Goal: Use online tool/utility: Utilize a website feature to perform a specific function

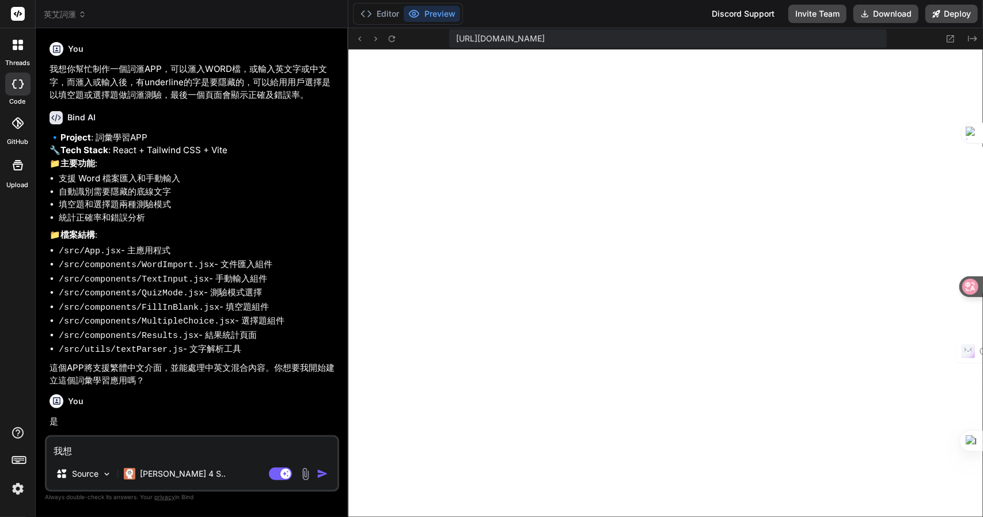
scroll to position [505, 0]
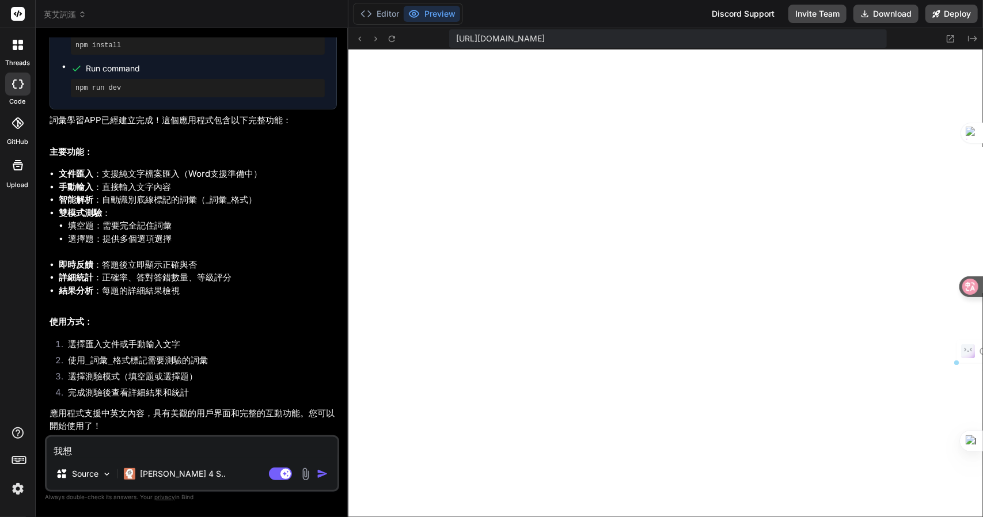
drag, startPoint x: 124, startPoint y: 452, endPoint x: 43, endPoint y: 446, distance: 81.4
click at [43, 446] on div "Bind AI Web Search Created with Pixso. Code Generator You 我想你幫忙制作一個詞滙APP，可以滙入WO…" at bounding box center [192, 272] width 313 height 489
click at [222, 453] on textarea "我想" at bounding box center [192, 447] width 291 height 21
type textarea "我想m"
type textarea "x"
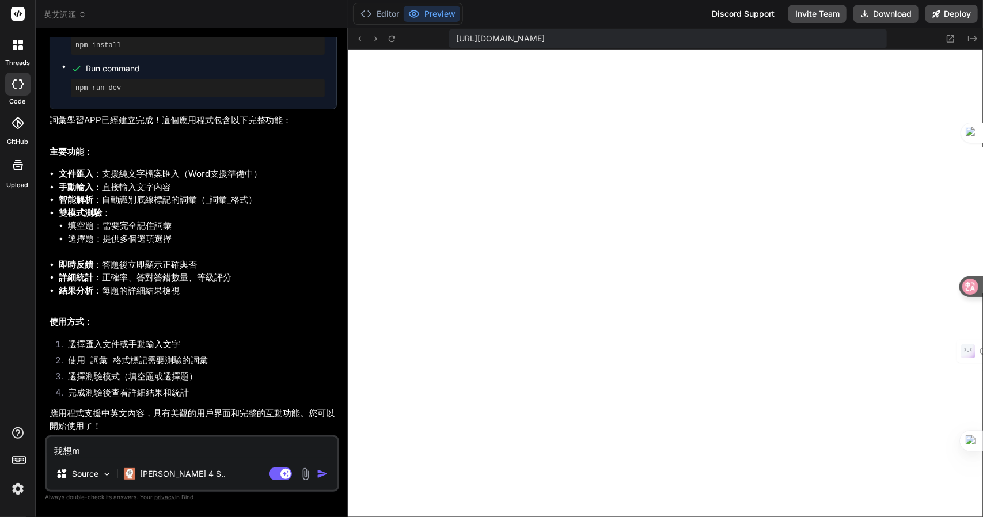
type textarea "我想m"
type textarea "x"
type textarea "我想m"
type textarea "x"
type textarea "我想"
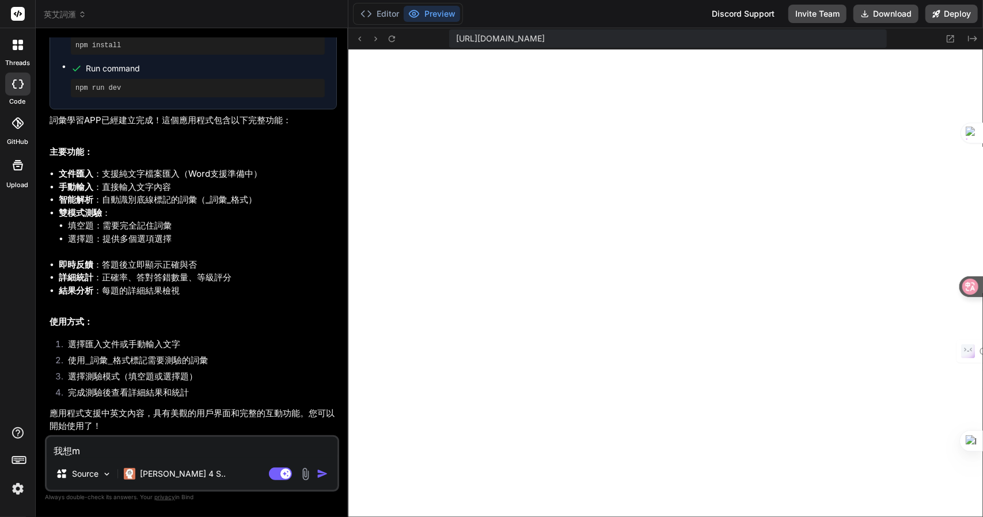
type textarea "x"
type textarea "我想一"
type textarea "x"
type textarea "我想一Z"
type textarea "x"
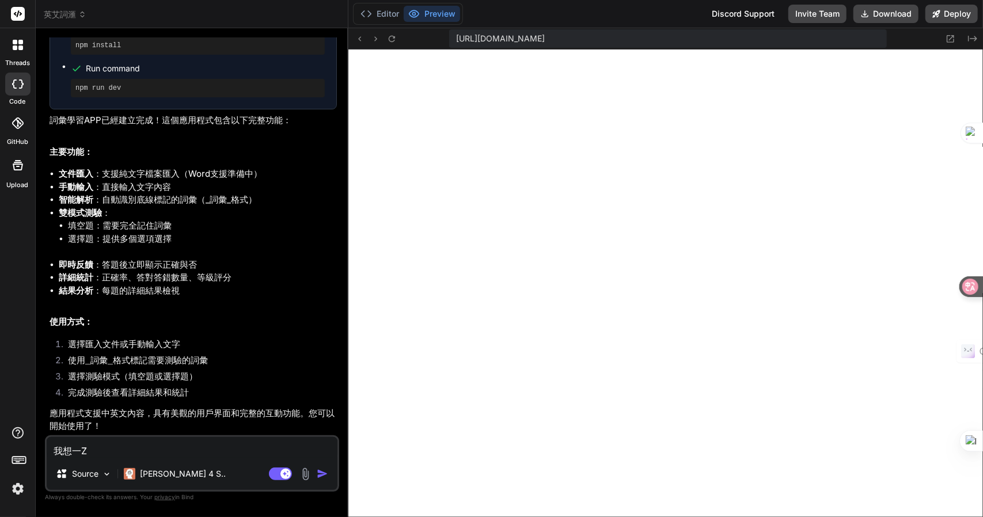
type textarea "我想一Z難"
type textarea "x"
type textarea "我想一Z難日"
type textarea "x"
type textarea "我想一Z難日月"
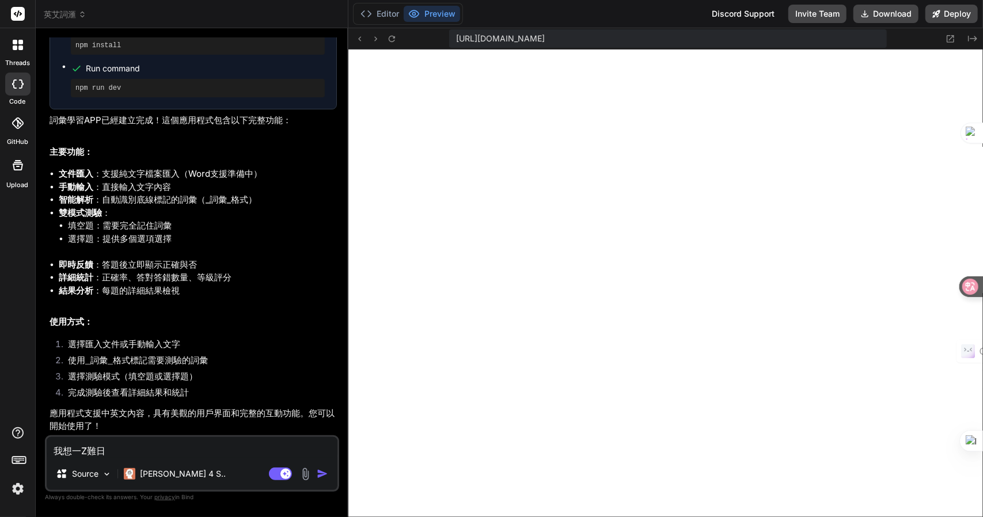
type textarea "x"
type textarea "我想一，"
type textarea "x"
type textarea "我想一，[PERSON_NAME]"
type textarea "x"
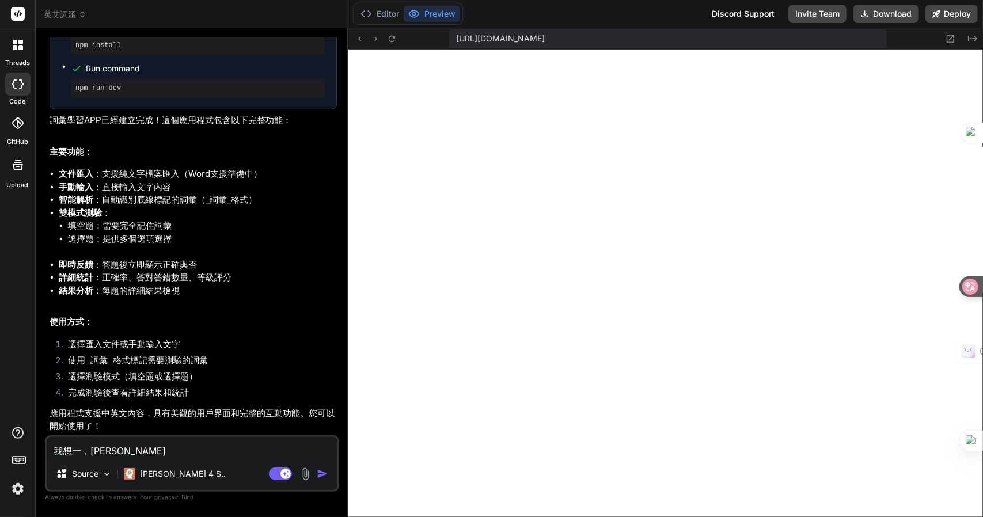
type textarea "我想一，[PERSON_NAME]手"
type textarea "x"
type textarea "我想一，[PERSON_NAME]"
type textarea "x"
type textarea "我想一，生"
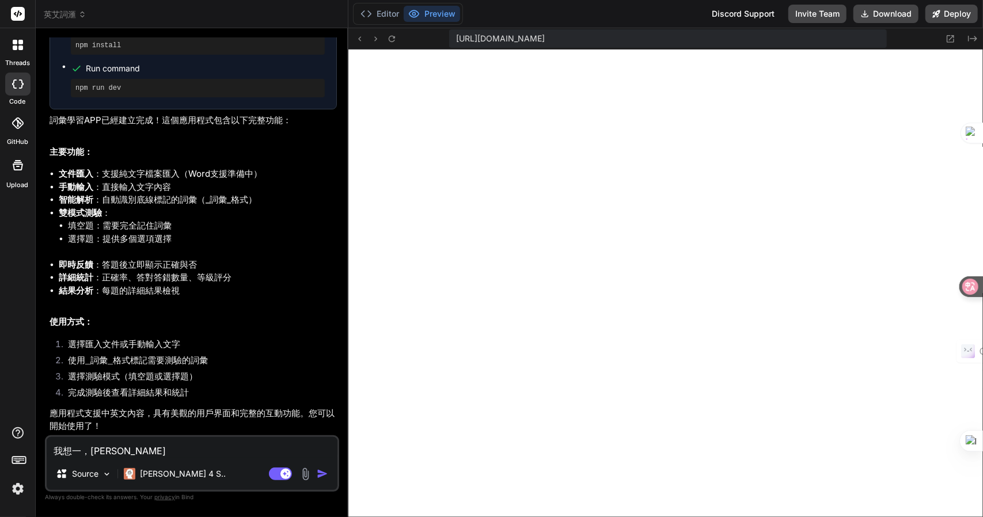
type textarea "x"
type textarea "我想一，生戈"
type textarea "x"
type textarea "我想一，生[PERSON_NAME]竹"
type textarea "x"
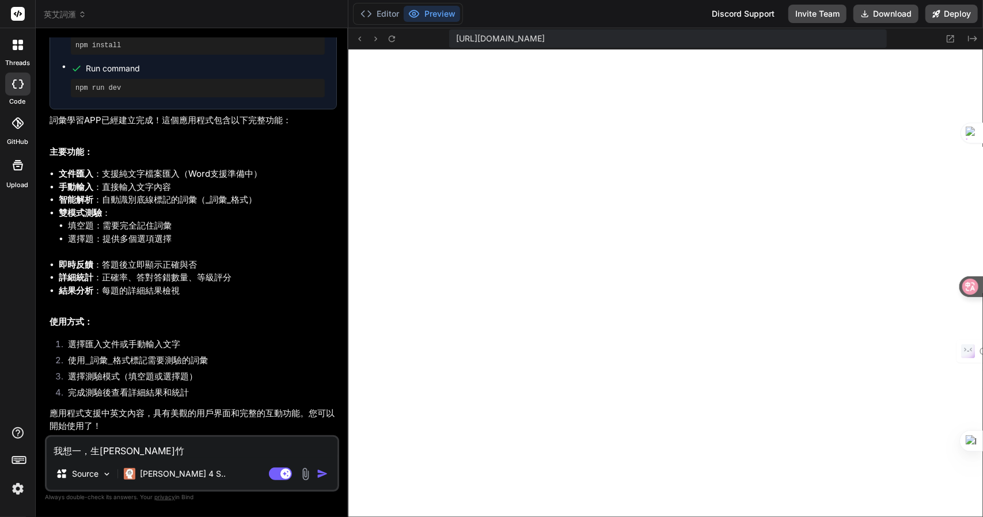
type textarea "我想一，生[PERSON_NAME]尸"
type textarea "x"
type textarea "我想一，生成"
type textarea "x"
type textarea "我想一，生成月"
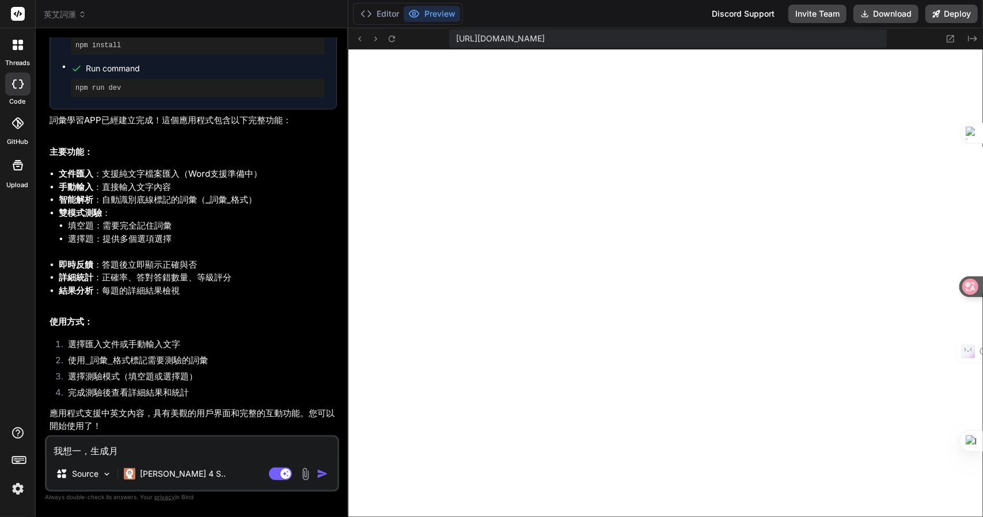
type textarea "x"
type textarea "我想一，生成月月"
type textarea "x"
type textarea "我想一，生成月月山"
type textarea "x"
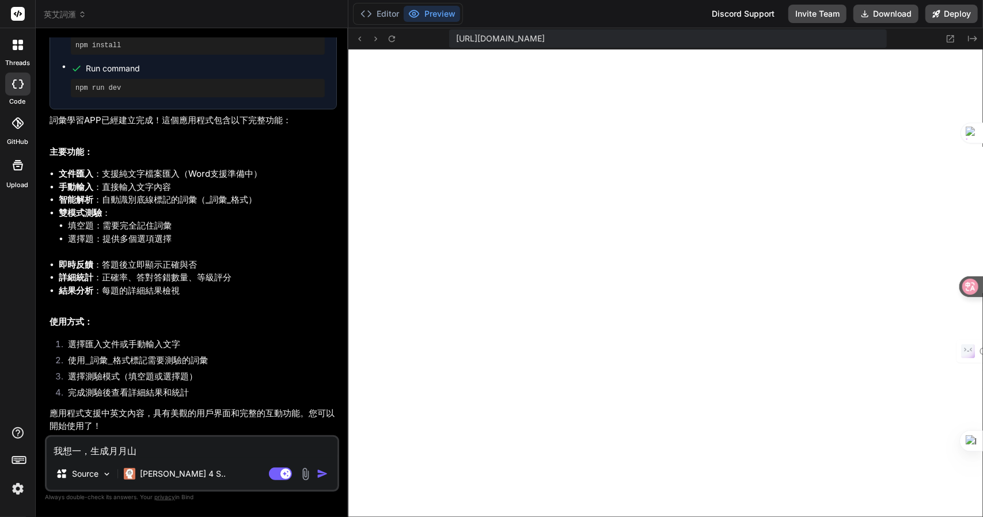
type textarea "我想一，生成亂"
type textarea "x"
type textarea "我想一，生成亂1"
type textarea "x"
type textarea "我想一，生成亂"
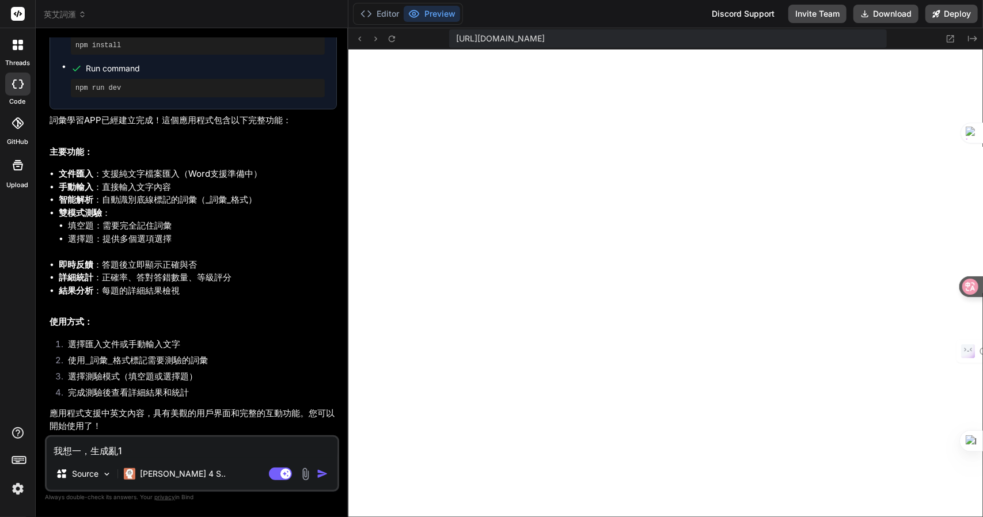
type textarea "x"
type textarea "我想一，生成"
type textarea "x"
paste textarea "有"重新排序" 按鈕，把字卡全部重新排序"
type textarea "我想一，生成有"重新排序" 按鈕，把字卡全部重新排序"
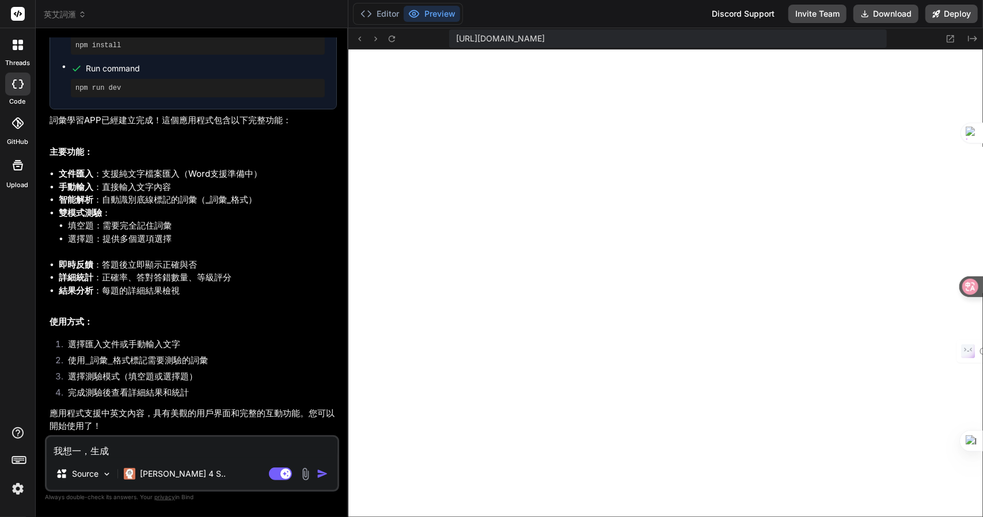
type textarea "x"
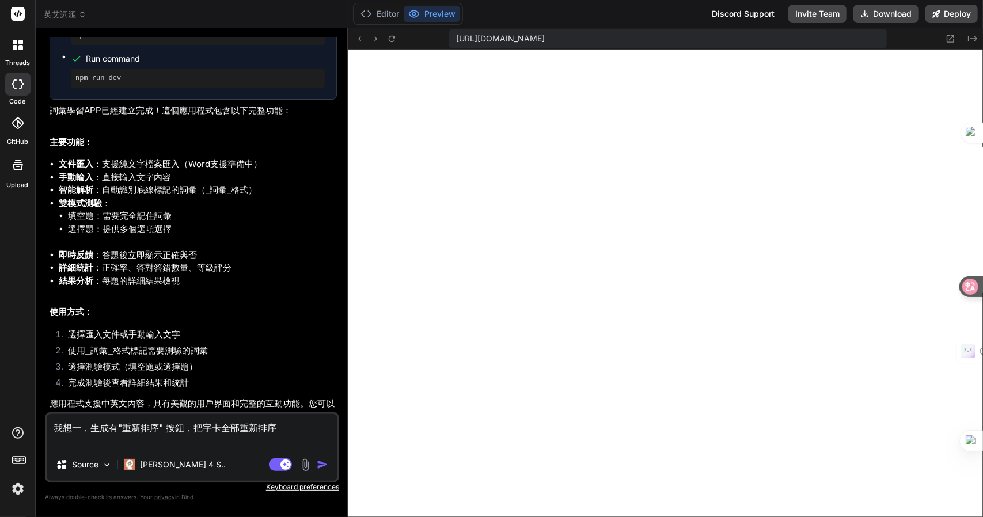
drag, startPoint x: 116, startPoint y: 433, endPoint x: 149, endPoint y: 426, distance: 33.0
click at [116, 433] on textarea "我想一，生成有"重新排序" 按鈕，把字卡全部重新排序" at bounding box center [192, 431] width 291 height 35
click at [215, 428] on textarea "我想一，生成有"重新排序" 按鈕，把字卡全部重新排序" at bounding box center [192, 431] width 291 height 35
type textarea "我想一，生成有"重新排序" 按鈕，把字卜全部重新排序"
type textarea "x"
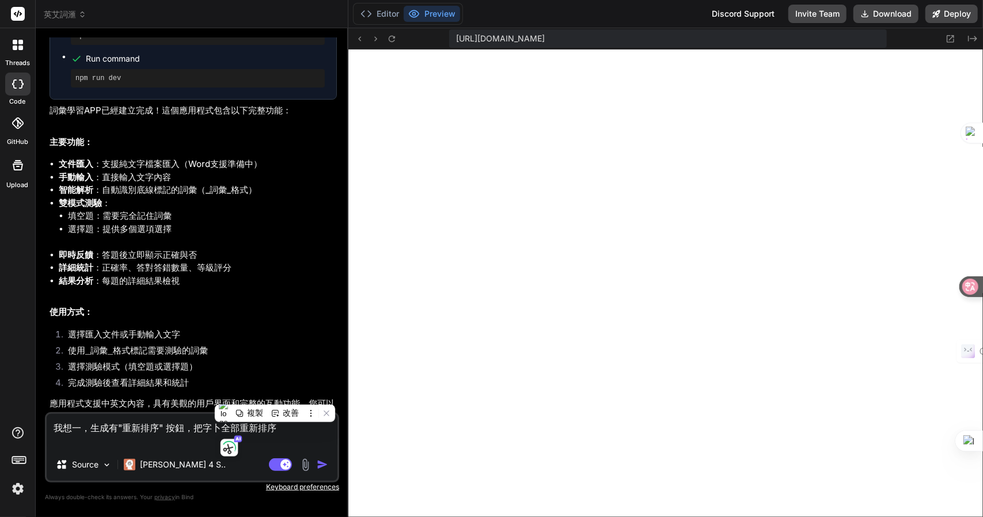
type textarea "我想一，生成有"重新排序" 按鈕，把字卜口全部重新排序"
type textarea "x"
type textarea "我想一，生成有"重新排序" 按鈕，把字卜口尸全部重新排序"
type textarea "x"
type textarea "我想一，生成有"重新排序" 按鈕，把字卜口尸一全部重新排序"
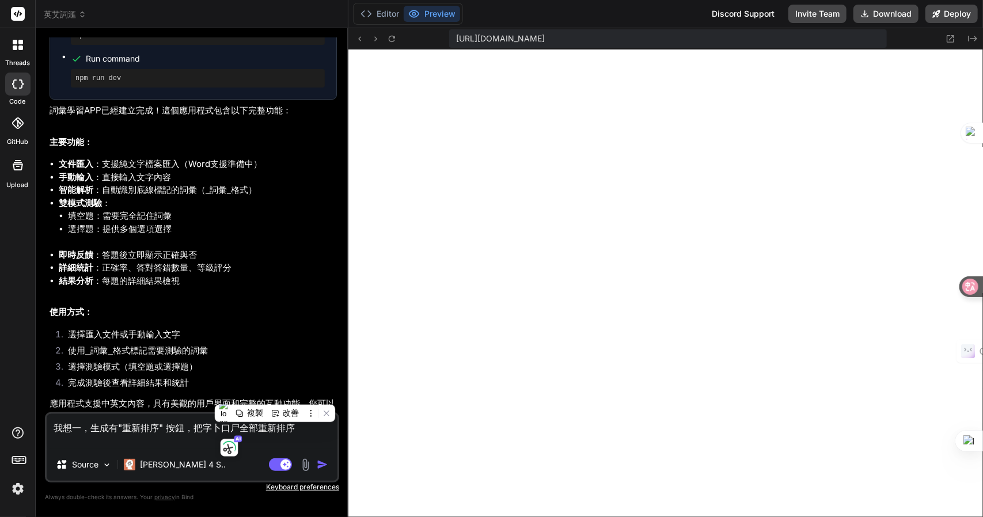
type textarea "x"
type textarea "我想一，生成有"重新排序" 按鈕，把字卜口尸一口全部重新排序"
type textarea "x"
type textarea "我想一，生成有"重新排序" 按鈕，把字詞全部重新排序"
type textarea "x"
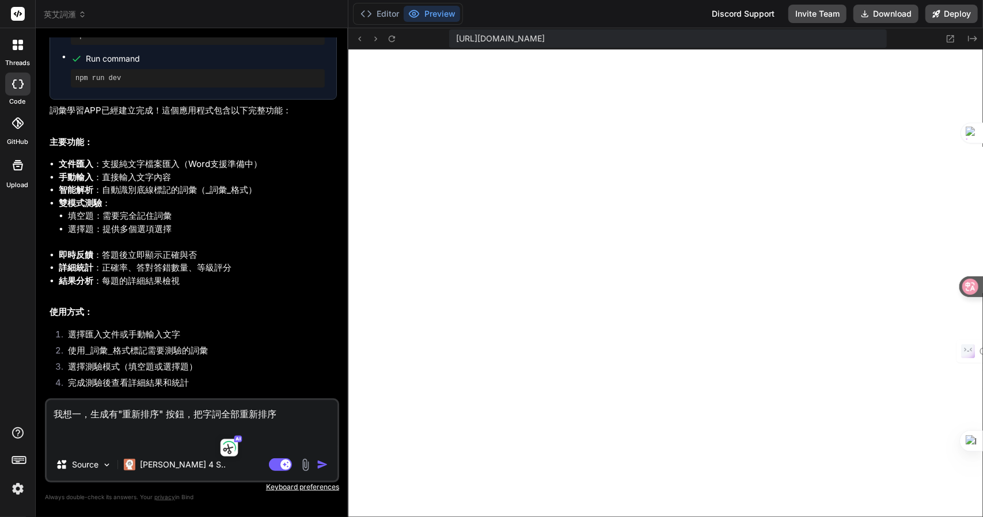
type textarea "我想，生成有"重新排序" 按鈕，把字詞全部重新排序"
type textarea "x"
type textarea "我想生成有"重新排序" 按鈕，把字詞全部重新排序"
type textarea "x"
type textarea "我想Z生成有"重新排序" 按鈕，把字詞全部重新排序"
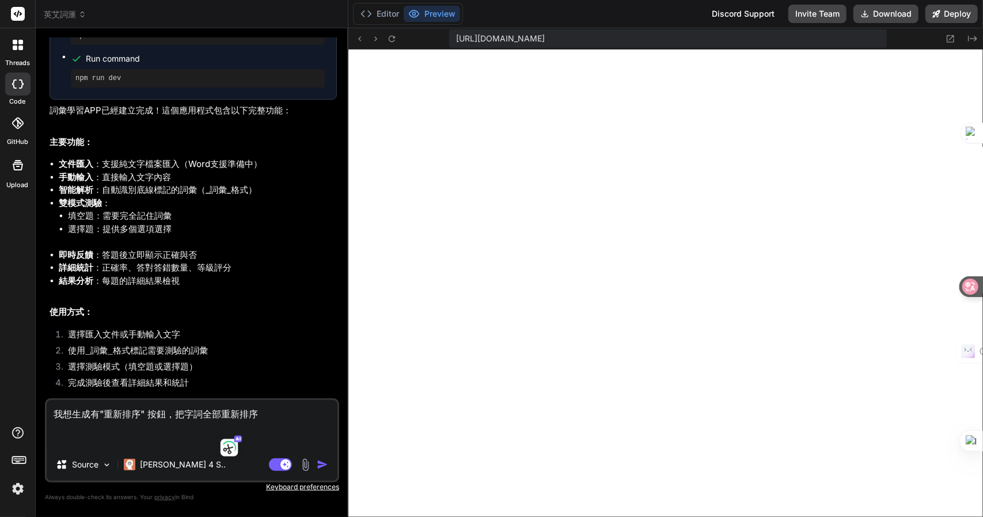
type textarea "x"
type textarea "我想Z難生成有"重新排序" 按鈕，把字詞全部重新排序"
type textarea "x"
type textarea "我想Z難日生成有"重新排序" 按鈕，把字詞全部重新排序"
type textarea "x"
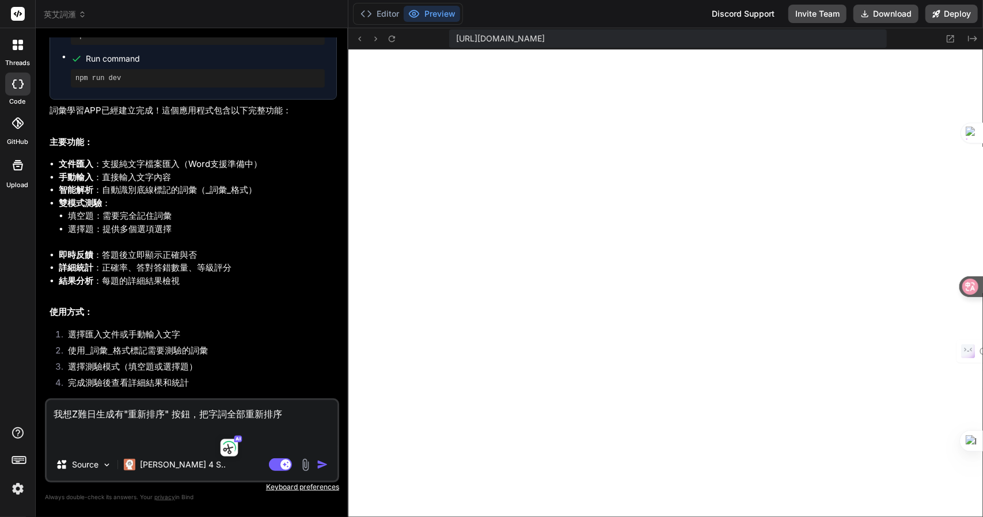
type textarea "我想Z難日竹生成有"重新排序" 按鈕，把字詞全部重新排序"
type textarea "x"
type textarea "我想：生成有"重新排序" 按鈕，把字詞全部重新排序"
type textarea "x"
type textarea "我想： 1生成有"重新排序" 按鈕，把字詞全部重新排序"
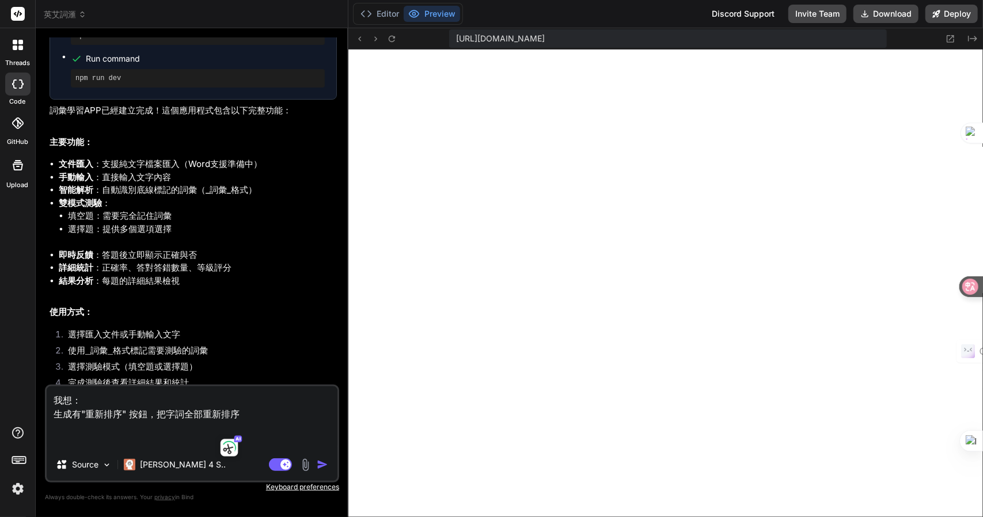
type textarea "x"
type textarea "我想： 1)生成有"重新排序" 按鈕，把字詞全部重新排序"
type textarea "x"
type textarea "我想： 1) 生成有"重新排序" 按鈕，把字詞全部重新排序"
type textarea "x"
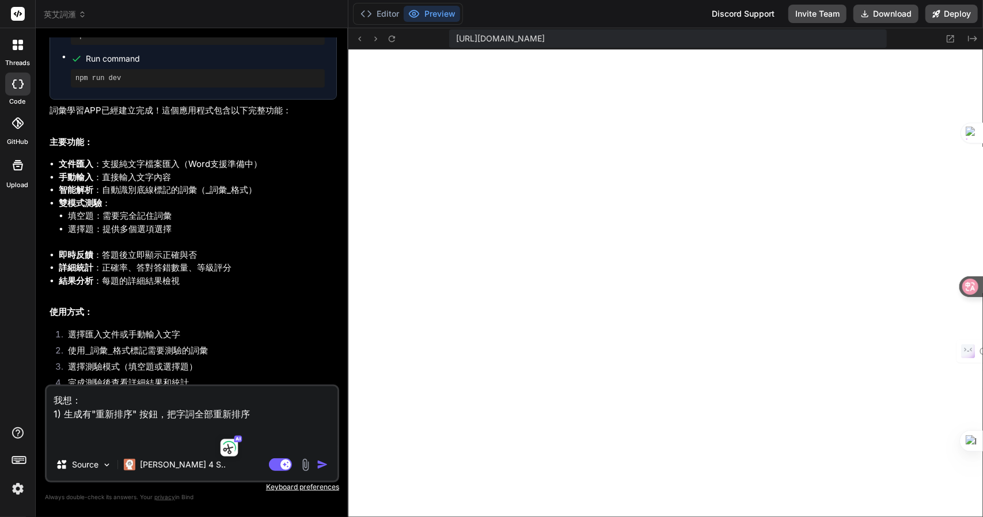
type textarea "我想： 1) 生成有"重新排序" 按鈕，把字詞全部重新排序 2"
type textarea "x"
type textarea "我想： 1) 生成有"重新排序" 按鈕，把字詞全部重新排序 2)"
type textarea "x"
type textarea "我想： 1) 生成有"重新排序" 按鈕，把字詞全部重新排序 2)"
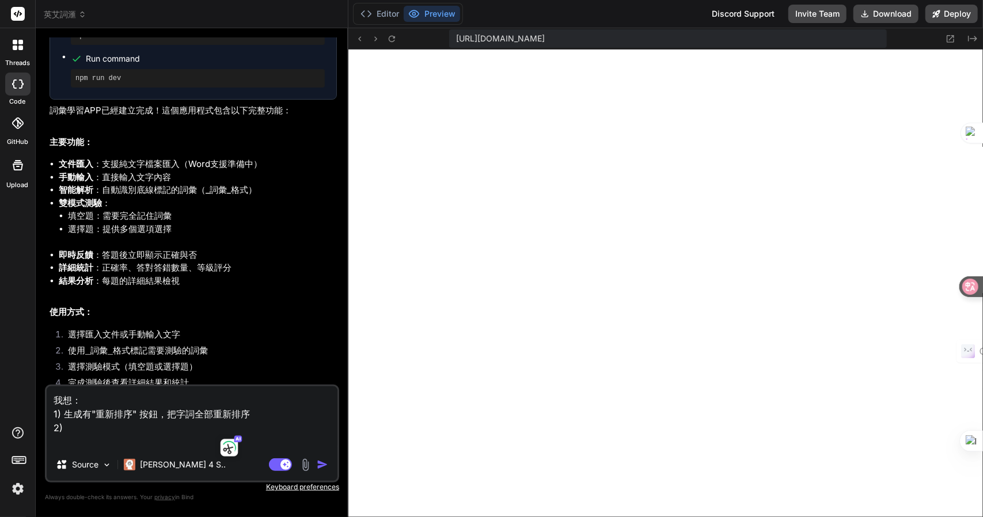
type textarea "x"
type textarea "我想： 1) 生成有"重新排序" 按鈕，把字詞全部重新排序 2) 1"
type textarea "x"
type textarea "我想： 1) 生成有"重新排序" 按鈕，把字詞全部重新排序 2)"
type textarea "x"
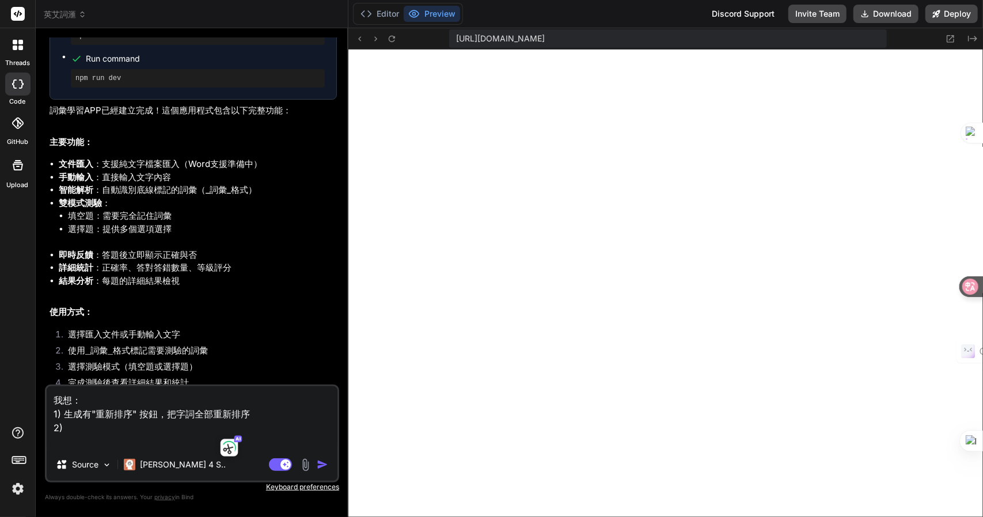
type textarea "我想： 1) 生成有"重新排序" 按鈕，把字詞全部重新排序 2) 人"
type textarea "x"
type textarea "我想： 1) 生成有"重新排序" 按鈕，把字詞全部重新排序 2) 人田"
type textarea "x"
type textarea "我想： 1) 生成有"重新排序" 按鈕，把字詞全部重新排序 2) 人[PERSON_NAME]"
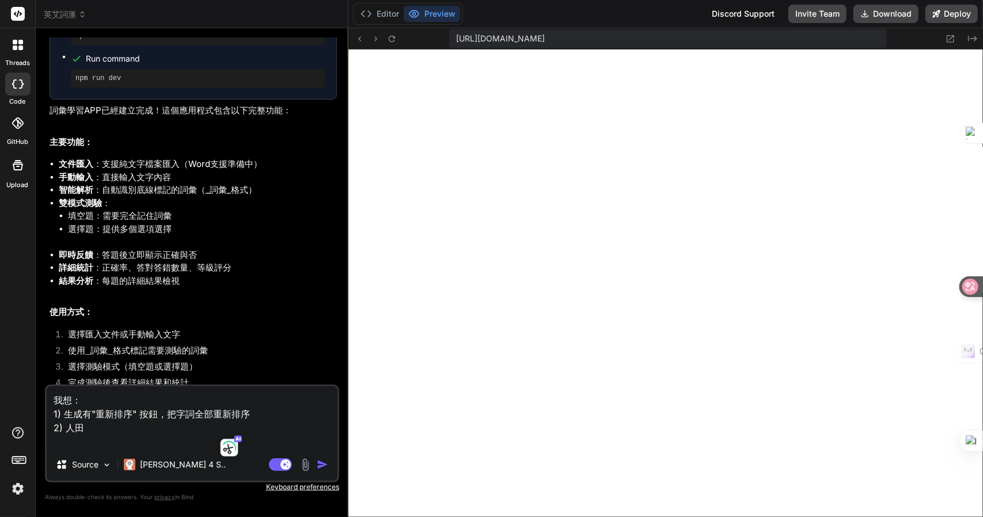
type textarea "x"
type textarea "我想： 1) 生成有"重新排序" 按鈕，把字詞全部重新排序 2) 人[PERSON_NAME]"
type textarea "x"
type textarea "我想： 1) 生成有"重新排序" 按鈕，把字詞全部重新排序 2) 每"
type textarea "x"
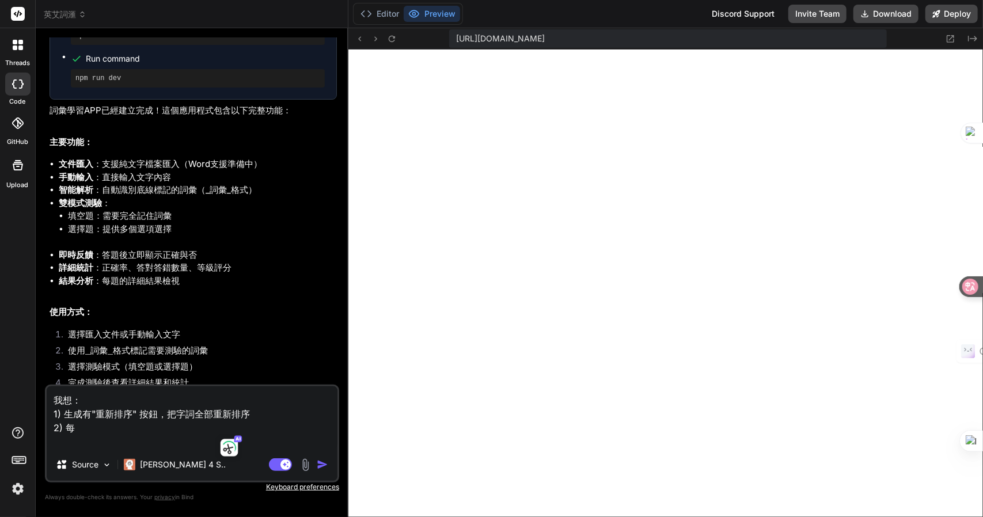
type textarea "我想： 1) 生成有"重新排序" 按鈕，把字詞全部重新排序 2) 每竹"
type textarea "x"
type textarea "我想： 1) 生成有"重新排序" 按鈕，把字詞全部重新排序 2) 每竹人"
type textarea "x"
type textarea "我想： 1) 生成有"重新排序" 按鈕，把字詞全部重新排序 2) 每竹人一"
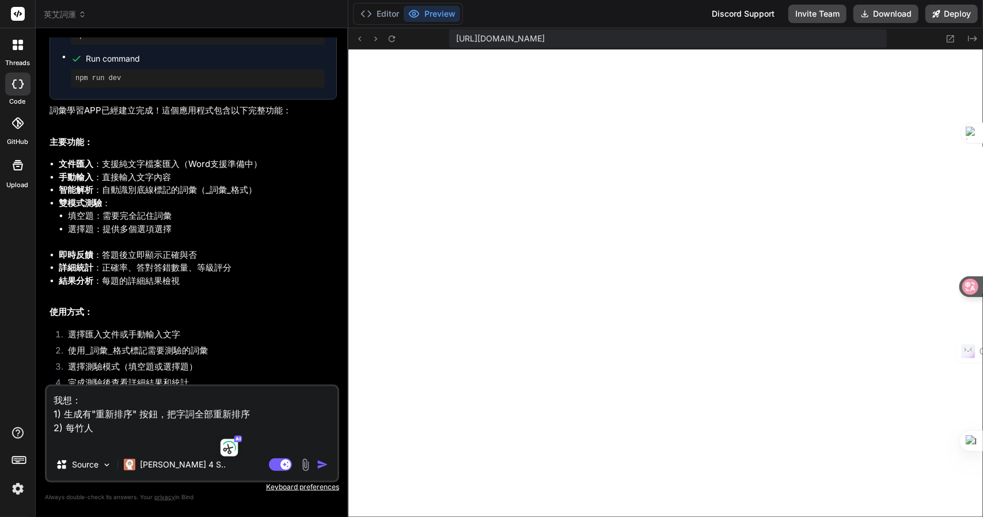
type textarea "x"
type textarea "我想： 1) 生成有"重新排序" 按鈕，把字詞全部重新排序 2) 每竹人一一"
type textarea "x"
type textarea "我想： 1) 生成有"重新排序" 按鈕，把字詞全部重新排序 2) 每竹人一一弓"
type textarea "x"
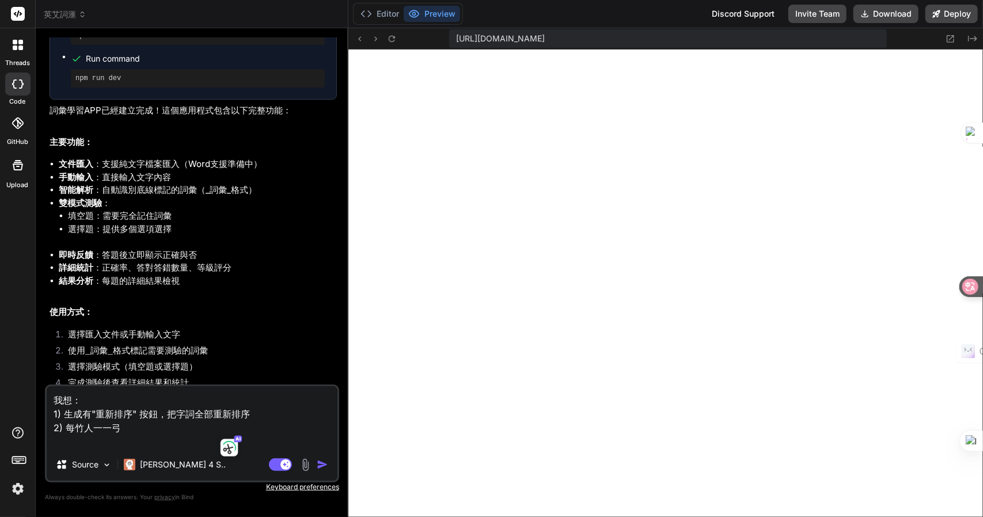
type textarea "我想： 1) 生成有"重新排序" 按鈕，把字詞全部重新排序 2) 每行"
type textarea "x"
type textarea "我想： 1) 生成有"重新排序" 按鈕，把字詞全部重新排序 2) 每行一"
type textarea "x"
type textarea "我想： 1) 生成有"重新排序" 按鈕，把字詞全部重新排序 2) 每行一人"
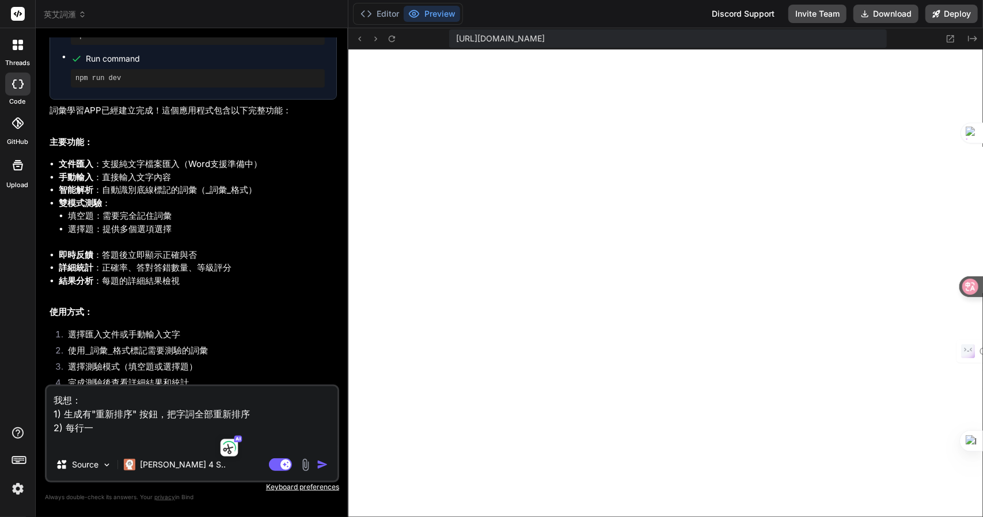
type textarea "x"
type textarea "我想： 1) 生成有"重新排序" 按鈕，把字詞全部重新排序 2) 每行一人田"
type textarea "x"
type textarea "我想： 1) 生成有"重新排序" 按鈕，把字詞全部重新排序 2) 每行一人田十"
type textarea "x"
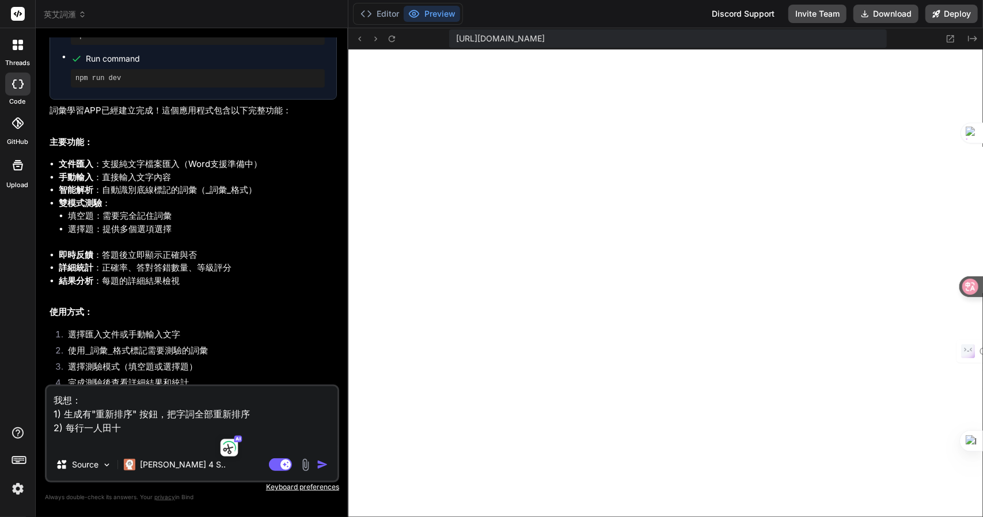
type textarea "我想： 1) 生成有"重新排序" 按鈕，把字詞全部重新排序 2) 每行一人田十口"
type textarea "x"
type textarea "我想： 1) 生成有"重新排序" 按鈕，把字詞全部重新排序 2) 每行一個"
type textarea "x"
type textarea "我想： 1) 生成有"重新排序" 按鈕，把字詞全部重新排序 2) 每行(一個"
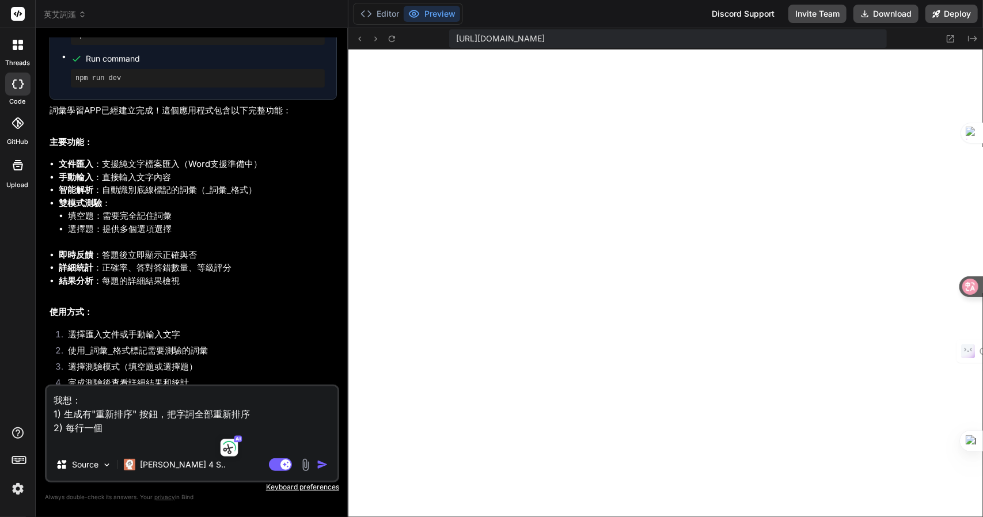
type textarea "x"
type textarea "我想： 1) 生成有"重新排序" 按鈕，把字詞全部重新排序 2) 每行()一個"
type textarea "x"
type textarea "我想： 1) 生成有"重新排序" 按鈕，把字詞全部重新排序 2) 每行(")一個"
type textarea "x"
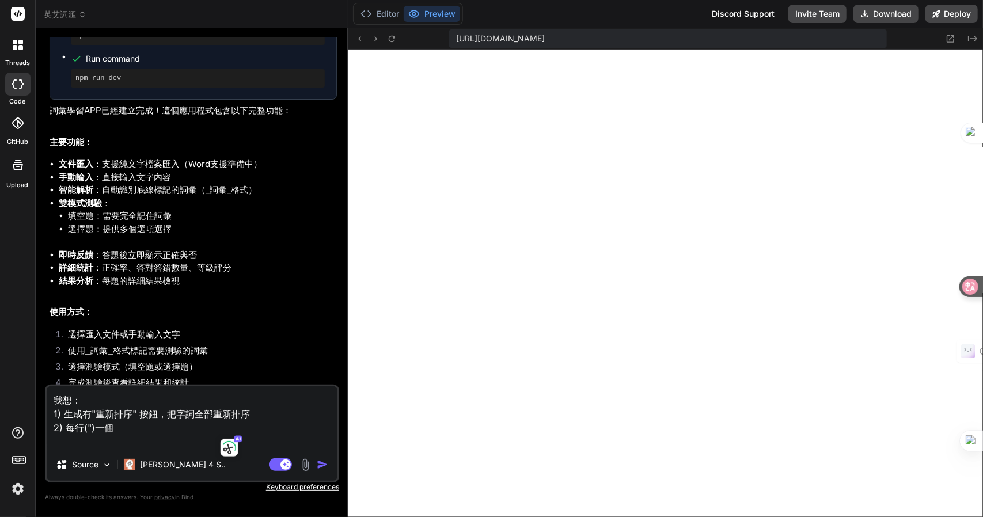
type textarea "我想： 1) 生成有"重新排序" 按鈕，把字詞全部重新排序 2) 每行("\)一個"
type textarea "x"
type textarea "我想： 1) 生成有"重新排序" 按鈕，把字詞全部重新排序 2) 每行("\弓)一個"
type textarea "x"
type textarea "我想： 1) 生成有"重新排序" 按鈕，把字詞全部重新排序 2) 每行("\)一個"
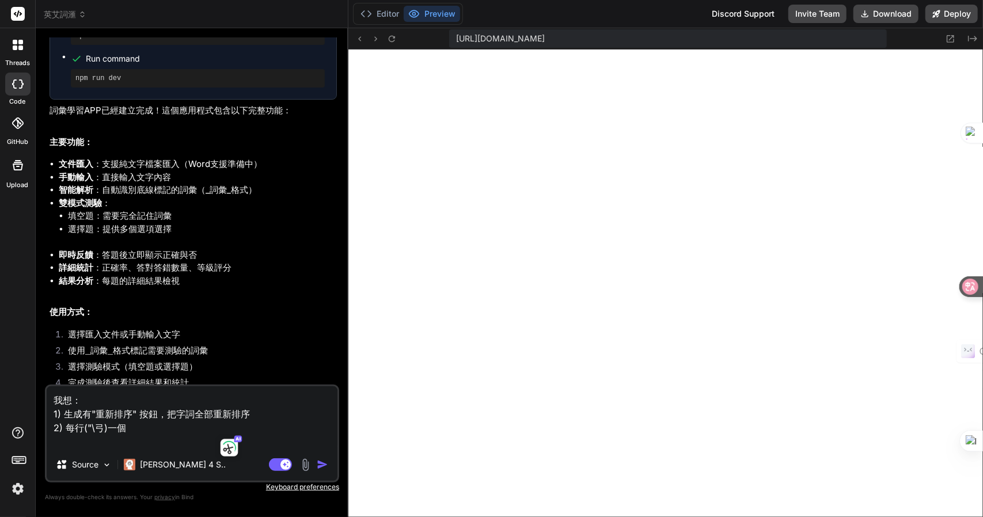
type textarea "x"
type textarea "我想： 1) 生成有"重新排序" 按鈕，把字詞全部重新排序 2) 每行("\n)一個"
type textarea "x"
type textarea "我想： 1) 生成有"重新排序" 按鈕，把字詞全部重新排序 2) 每行("\n")一個"
type textarea "x"
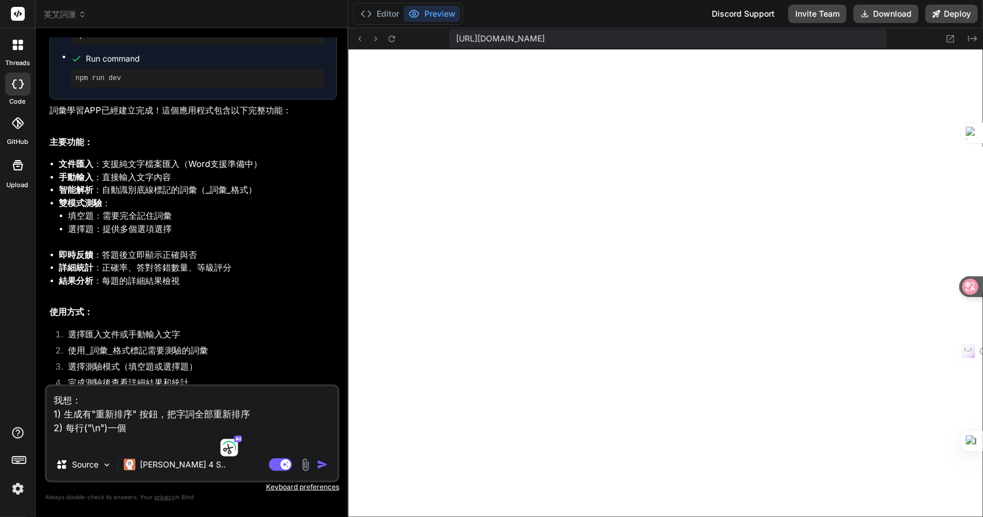
type textarea "我想： 1) 生成有"重新排序" 按鈕，把字詞全部重新排序 2) 每行("\n")一"
type textarea "x"
type textarea "我想： 1) 生成有"重新排序" 按鈕，把字詞全部重新排序 2) 每行("\n")"
type textarea "x"
type textarea "我想： 1) 生成有"重新排序" 按鈕，把字詞全部重新排序 2) 每行("\n")i"
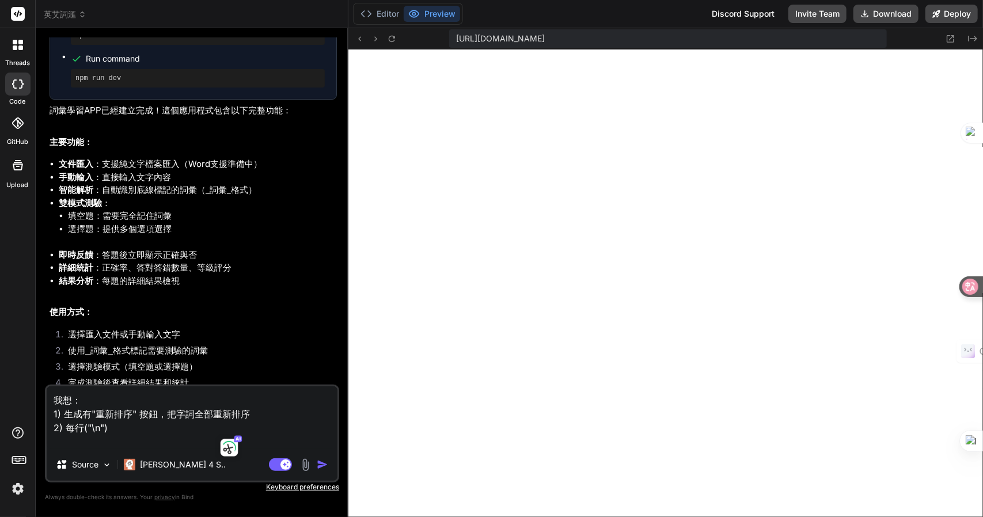
type textarea "x"
type textarea "我想： 1) 生成有"重新排序" 按鈕，把字詞全部重新排序 2) 每行("\n")ik"
type textarea "x"
type textarea "我想： 1) 生成有"重新排序" 按鈕，把字詞全部重新排序 2) 每行("\n")ikn"
type textarea "x"
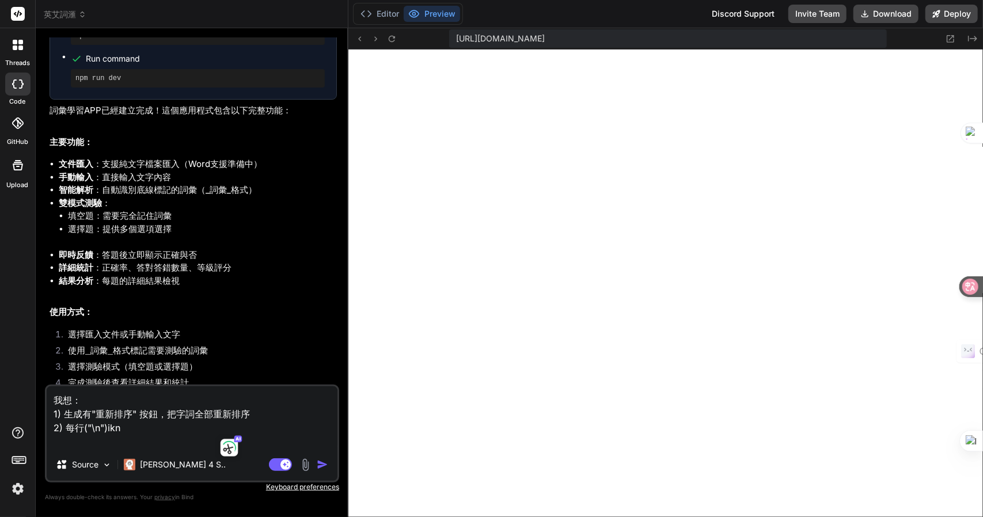
type textarea "我想： 1) 生成有"重新排序" 按鈕，把字詞全部重新排序 2) 每行("\n")iknf"
type textarea "x"
type textarea "我想： 1) 生成有"重新排序" 按鈕，把字詞全部重新排序 2) 每行("\n")iknf"
type textarea "x"
type textarea "我想： 1) 生成有"重新排序" 按鈕，把字詞全部重新排序 2) 每行("\n")iknf m"
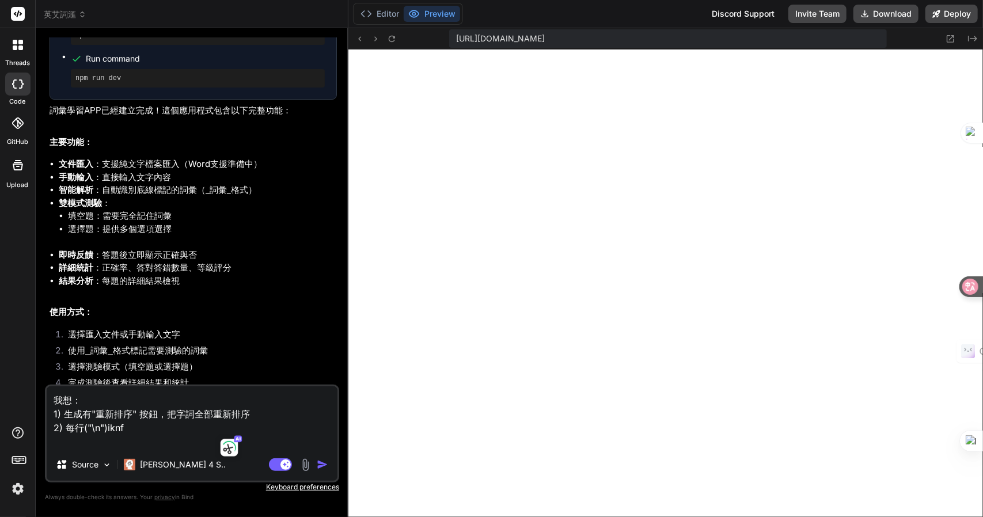
type textarea "x"
type textarea "我想： 1) 生成有"重新排序" 按鈕，把字詞全部重新排序 2) 每行("\n")iknf m"
type textarea "x"
type textarea "我想： 1) 生成有"重新排序" 按鈕，把字詞全部重新排序 2) 每行("\n")iknf m"
type textarea "x"
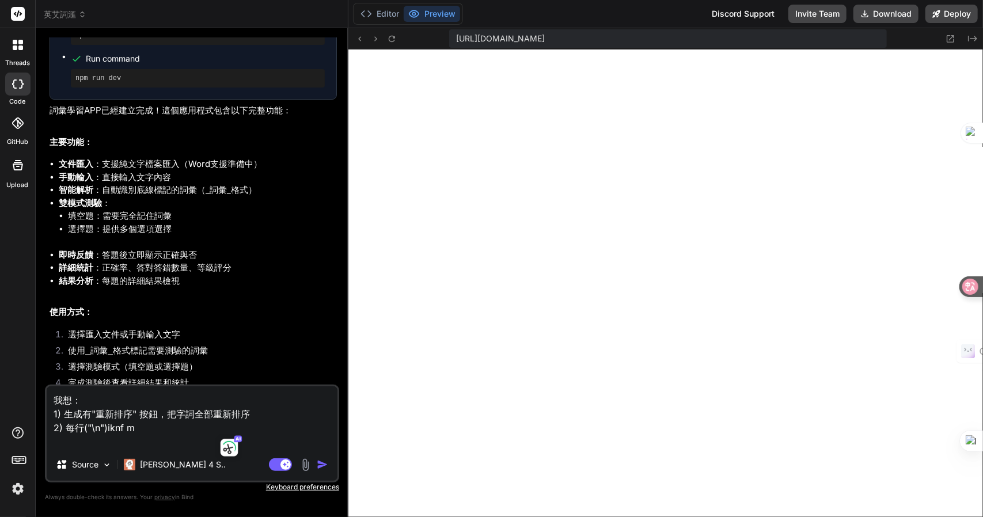
type textarea "我想： 1) 生成有"重新排序" 按鈕，把字詞全部重新排序 2) 每行("\n")iknf"
type textarea "x"
type textarea "我想： 1) 生成有"重新排序" 按鈕，把字詞全部重新排序 2) 每行("\n")iknf"
type textarea "x"
type textarea "我想： 1) 生成有"重新排序" 按鈕，把字詞全部重新排序 2) 每行("\n")ikn"
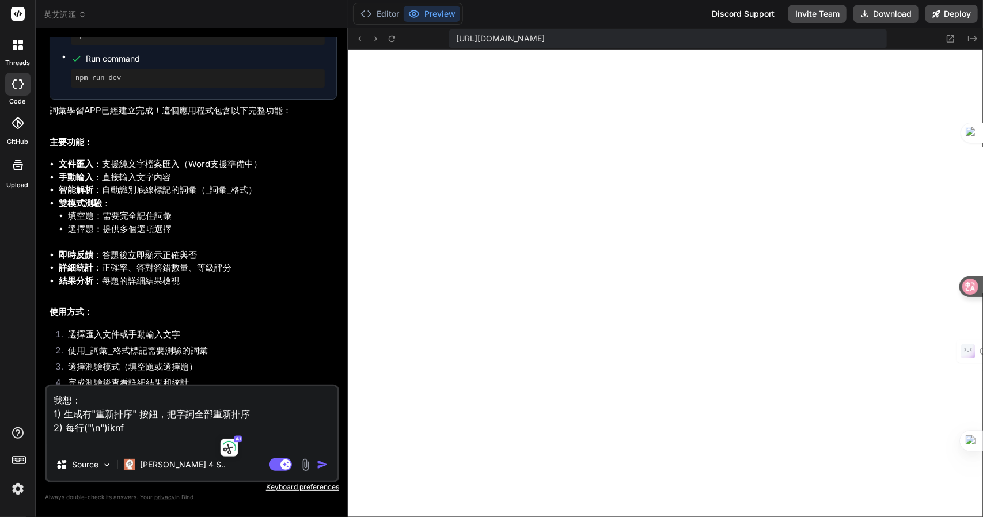
type textarea "x"
type textarea "我想： 1) 生成有"重新排序" 按鈕，把字詞全部重新排序 2) 每行("\n")ik"
type textarea "x"
type textarea "我想： 1) 生成有"重新排序" 按鈕，把字詞全部重新排序 2) 每行("\n")i"
type textarea "x"
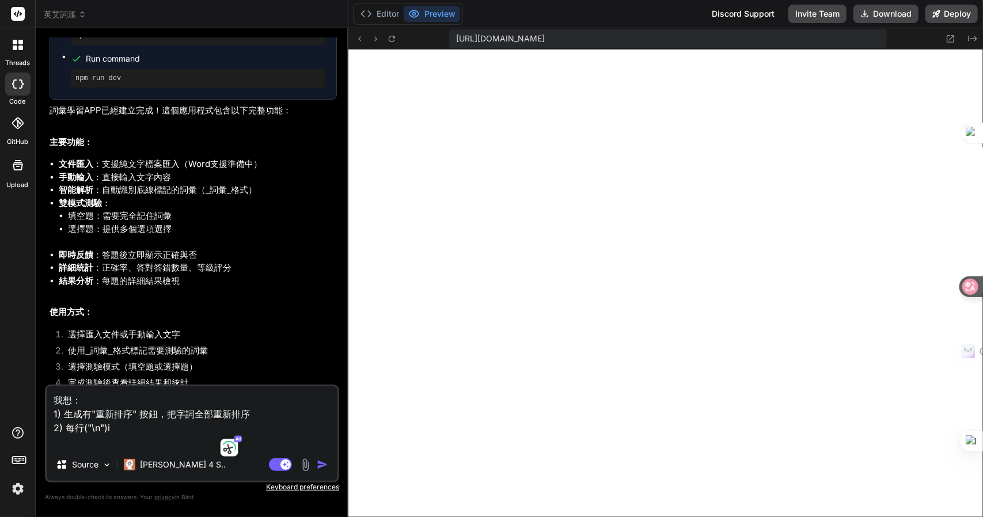
type textarea "我想： 1) 生成有"重新排序" 按鈕，把字詞全部重新排序 2) 每行("\n")"
type textarea "x"
type textarea "我想： 1) 生成有"重新排序" 按鈕，把字詞全部重新排序 2) 每行("\n")戈"
type textarea "x"
type textarea "我想： 1) 生成有"重新排序" 按鈕，把字詞全部重新排序 2) 每行("\n")戈大"
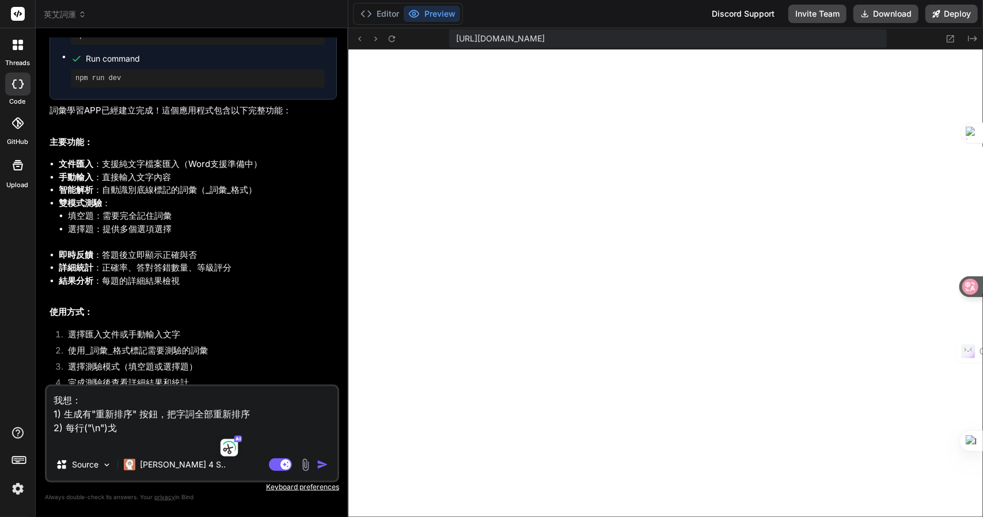
type textarea "x"
type textarea "我想： 1) 生成有"重新排序" 按鈕，把字詞全部重新排序 2) 每行("\n")戈大弓"
type textarea "x"
type textarea "我想： 1) 生成有"重新排序" 按鈕，把字詞全部重新排序 2) 每行("\n")戈大弓火"
type textarea "x"
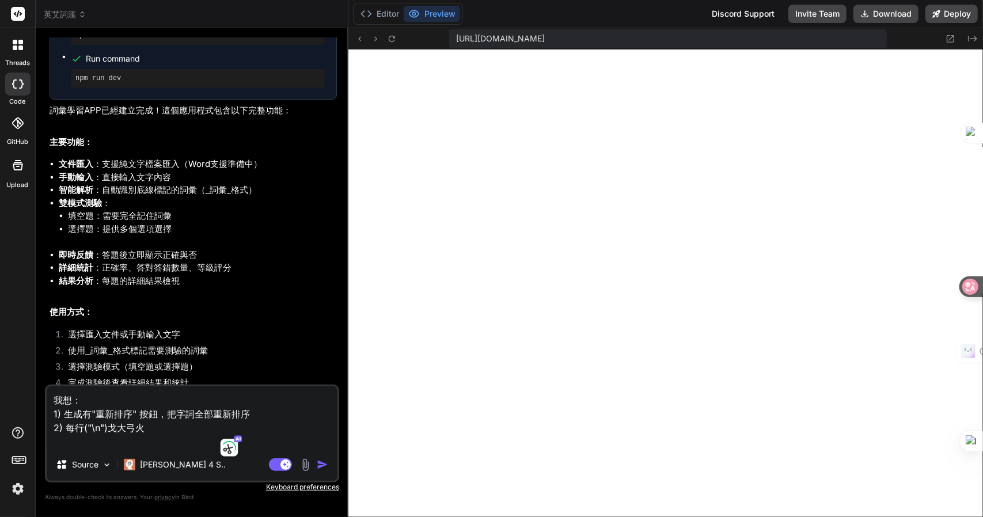
type textarea "我想： 1) 生成有"重新排序" 按鈕，把字詞全部重新排序 2) 每行("\n")為"
type textarea "x"
type textarea "我想： 1) 生成有"重新排序" 按鈕，把字詞全部重新排序 2) 每行("\n")為一"
type textarea "x"
type textarea "我想： 1) 生成有"重新排序" 按鈕，把字詞全部重新排序 2) 每行("\n")為一日"
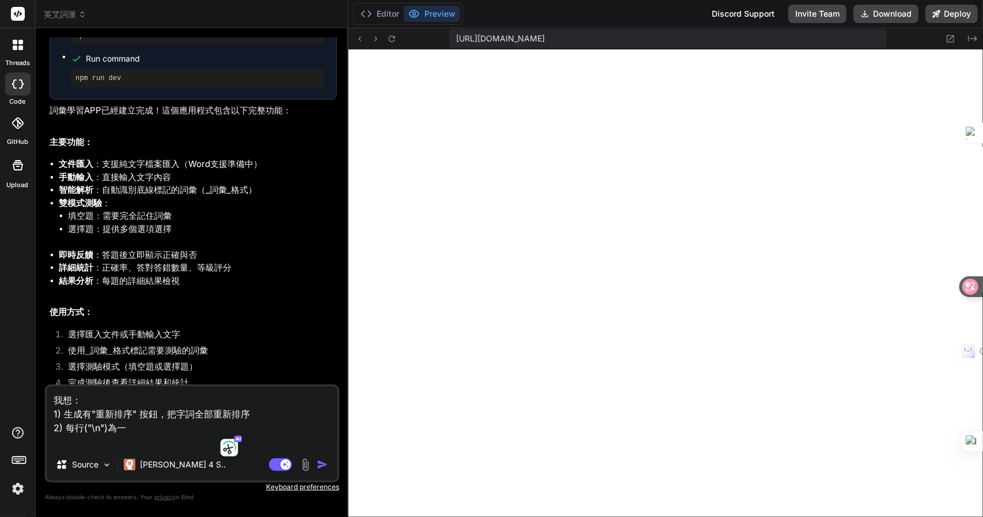
type textarea "x"
type textarea "我想： 1) 生成有"重新排序" 按鈕，把字詞全部重新排序 2) 每行("\n")為一[DEMOGRAPHIC_DATA]人"
type textarea "x"
type textarea "我想： 1) 生成有"重新排序" 按鈕，把字詞全部重新排序 2) 每行("\n")為一[DEMOGRAPHIC_DATA]人一"
type textarea "x"
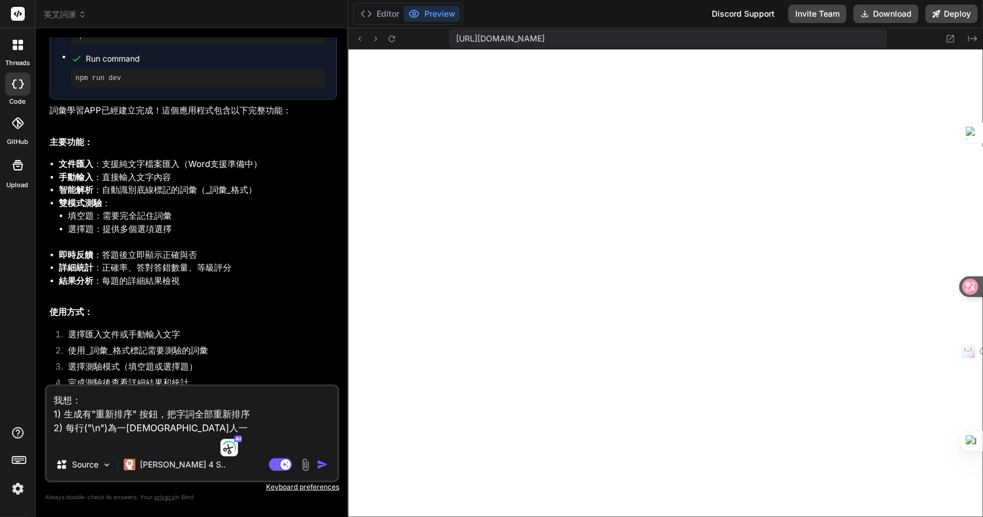
type textarea "我想： 1) 生成有"重新排序" 按鈕，把字詞全部重新排序 2) 每行("\n")為一[DEMOGRAPHIC_DATA]人一月"
type textarea "x"
type textarea "我想： 1) 生成有"重新排序" 按鈕，把字詞全部重新排序 2) 每行("\n")為一[DEMOGRAPHIC_DATA]人一月金"
type textarea "x"
type textarea "我想： 1) 生成有"重新排序" 按鈕，把字詞全部重新排序 2) 每行("\n")為一題"
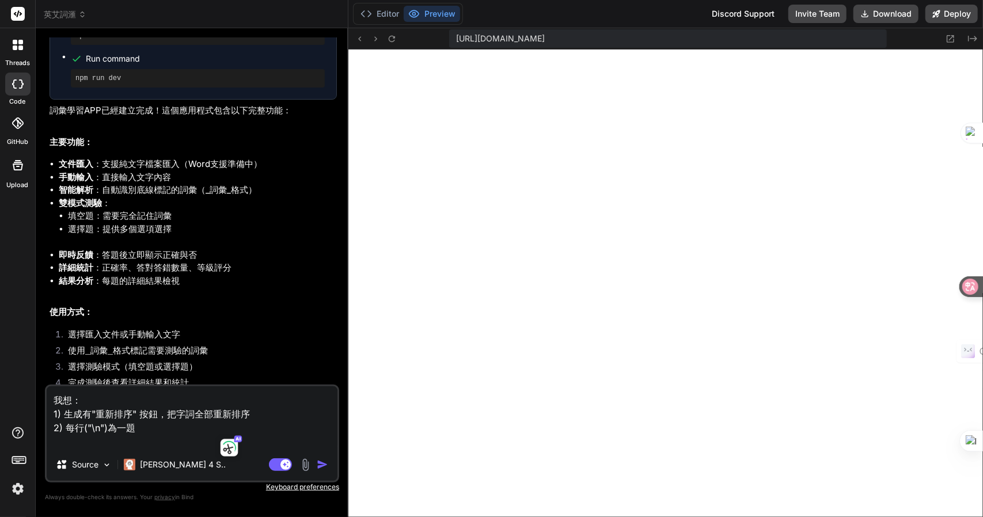
type textarea "x"
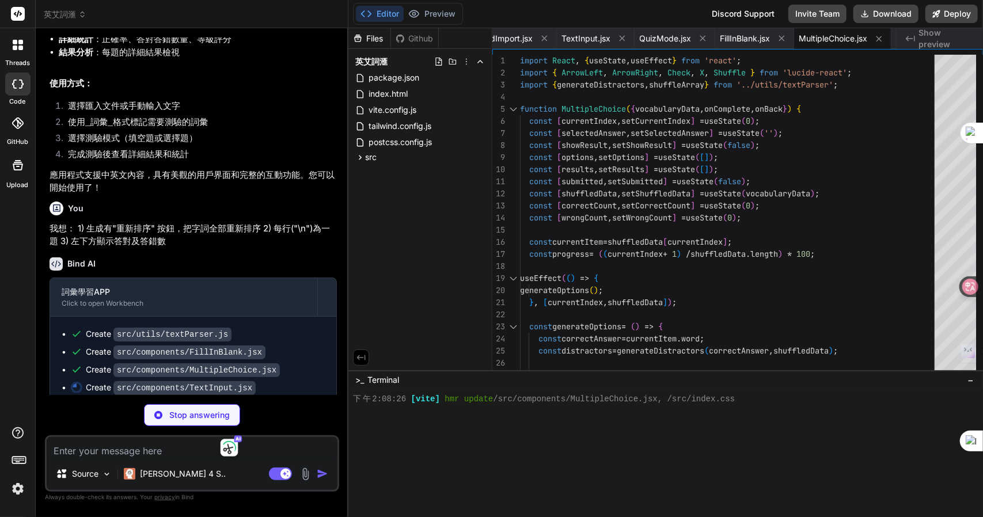
scroll to position [1014, 0]
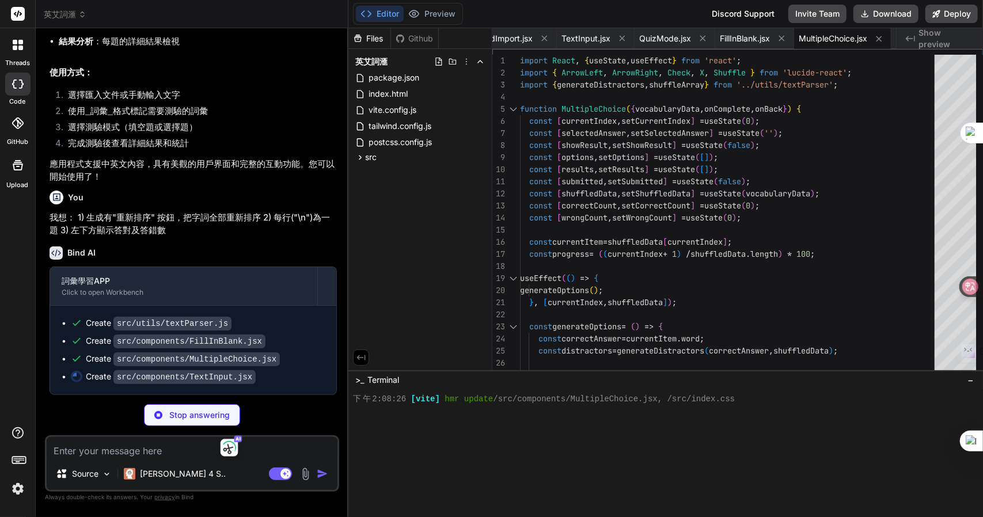
click at [171, 455] on textarea at bounding box center [192, 447] width 291 height 21
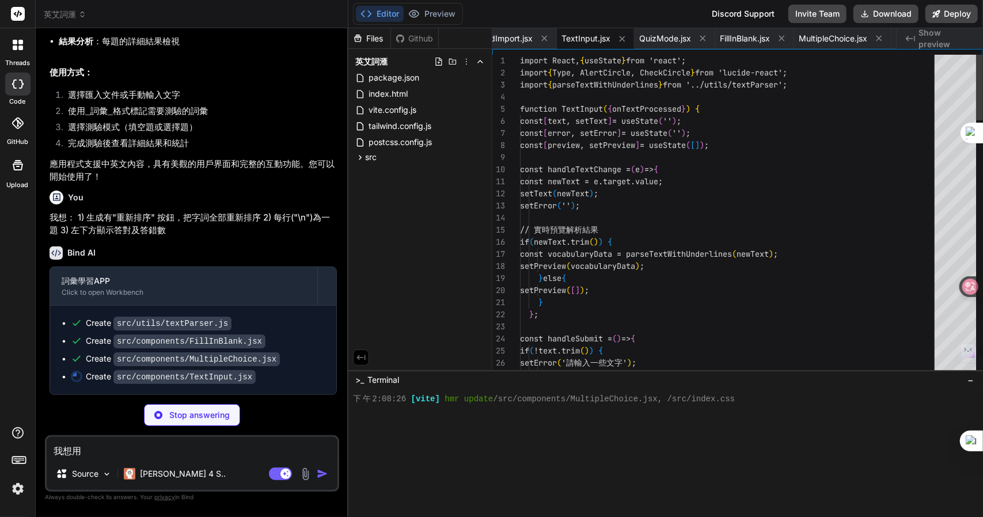
scroll to position [602, 0]
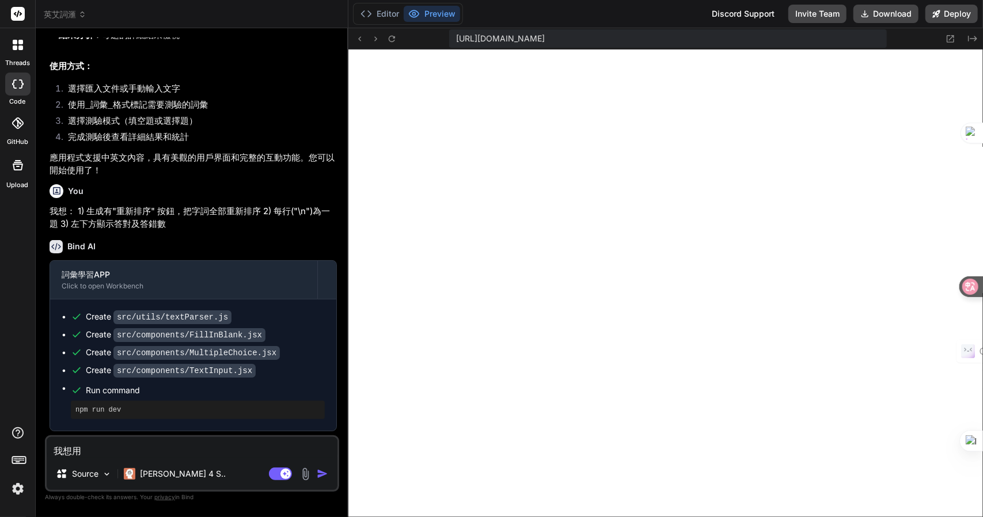
click at [199, 444] on textarea "我想用" at bounding box center [192, 447] width 291 height 21
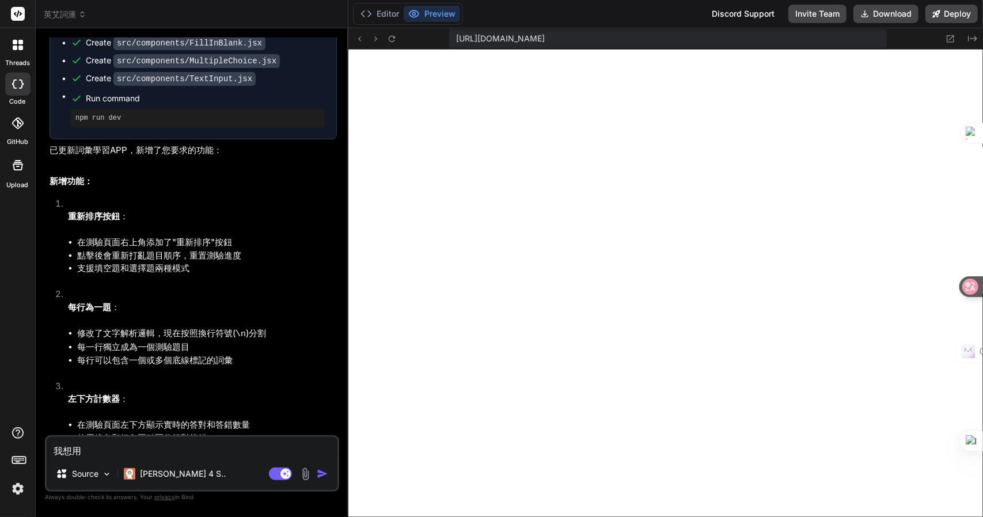
scroll to position [1460, 0]
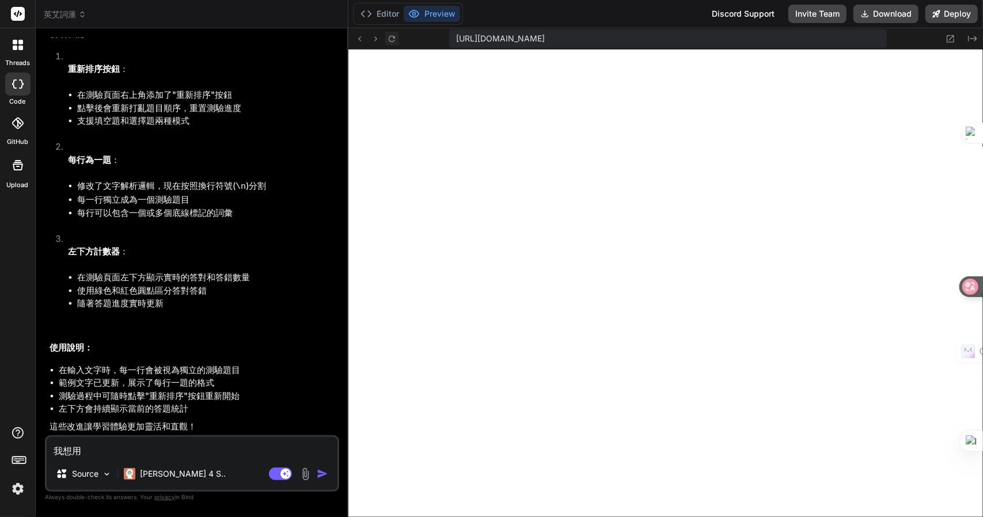
click at [394, 44] on button at bounding box center [392, 39] width 14 height 14
click at [109, 449] on textarea "我想用" at bounding box center [192, 447] width 291 height 21
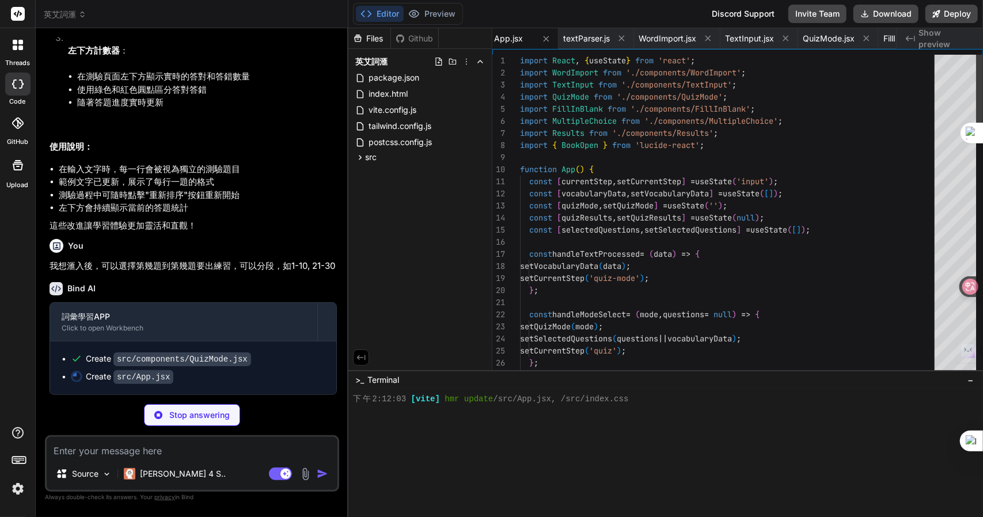
scroll to position [634, 0]
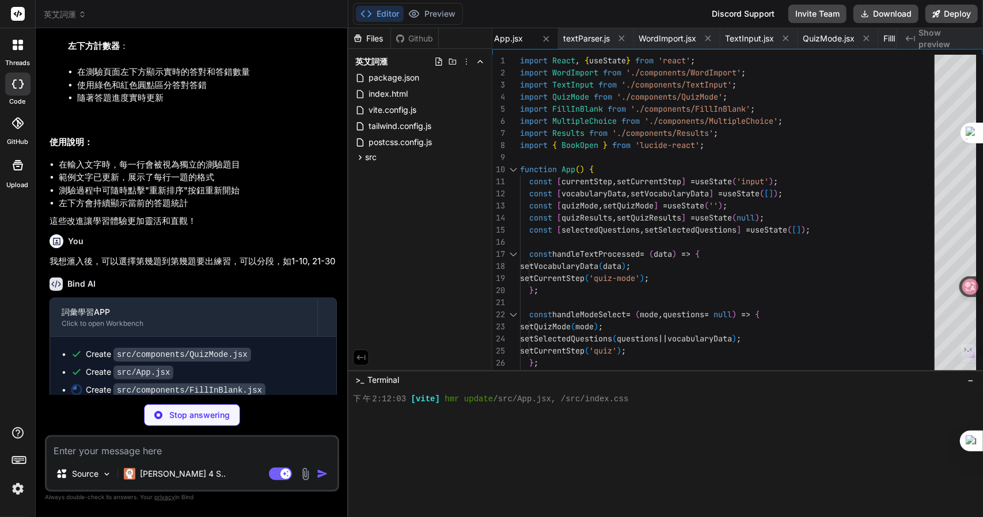
click at [195, 240] on div "You 我想滙入後，可以選擇第幾題到第幾題要出練習，可以分段，如1-10, 21-30" at bounding box center [193, 249] width 287 height 39
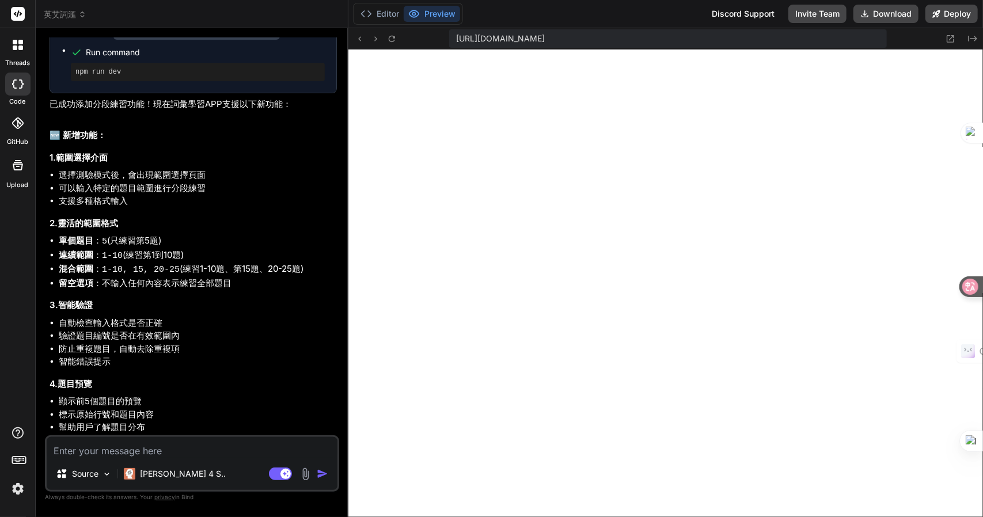
scroll to position [2214, 0]
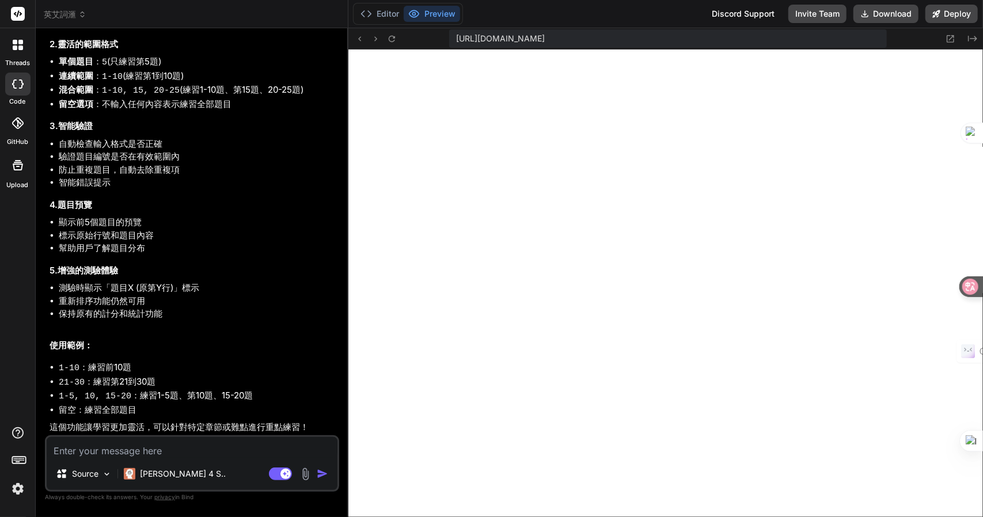
click at [196, 446] on textarea at bounding box center [192, 447] width 291 height 21
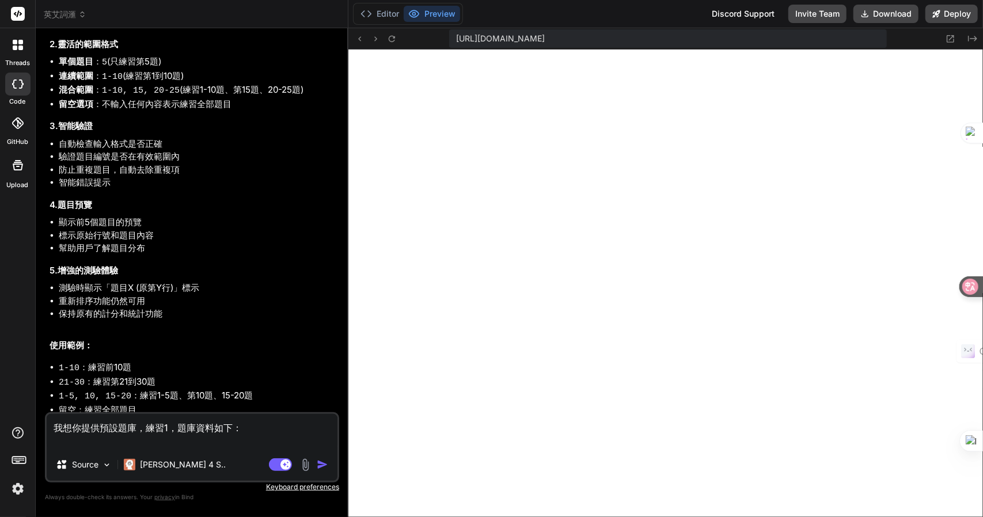
paste textarea "6. Lor _ipsumdol_ sit ametco ad eli seddoe’t incididunt utl etdo. 1. Mag aliq e…"
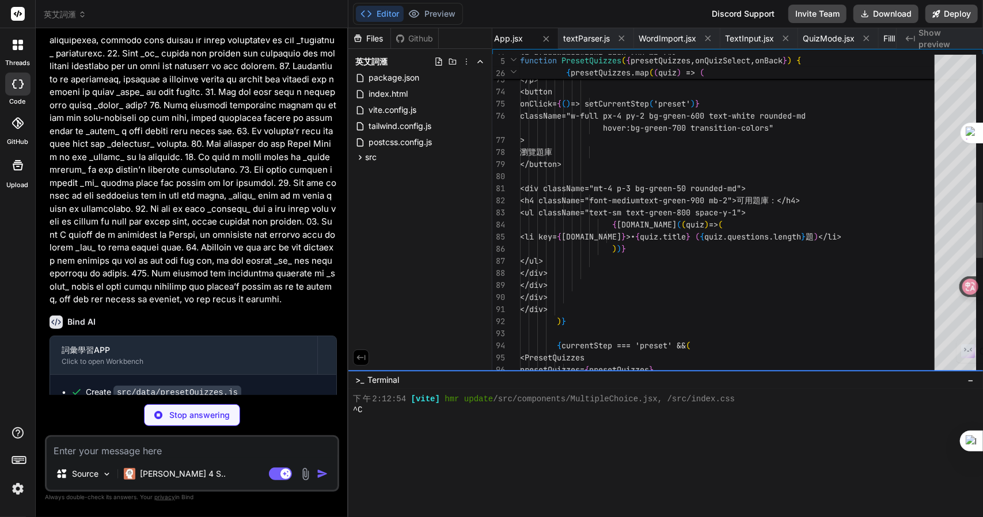
scroll to position [677, 0]
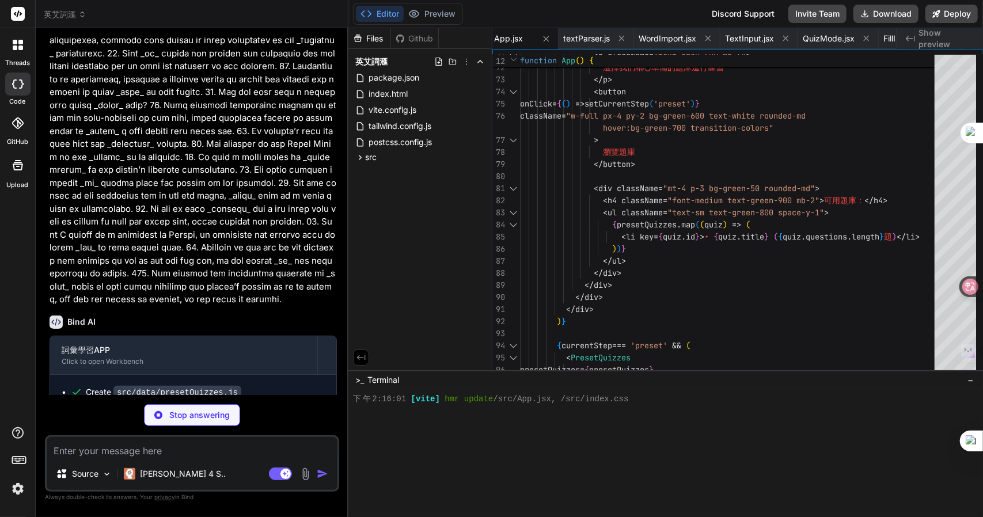
drag, startPoint x: 489, startPoint y: 439, endPoint x: 320, endPoint y: 448, distance: 169.6
click at [489, 439] on div at bounding box center [660, 442] width 615 height 11
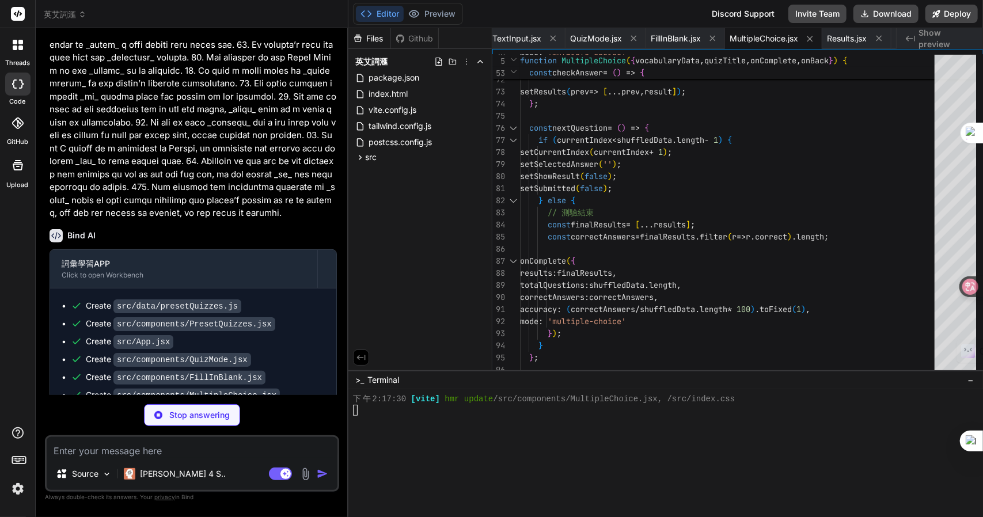
scroll to position [720, 0]
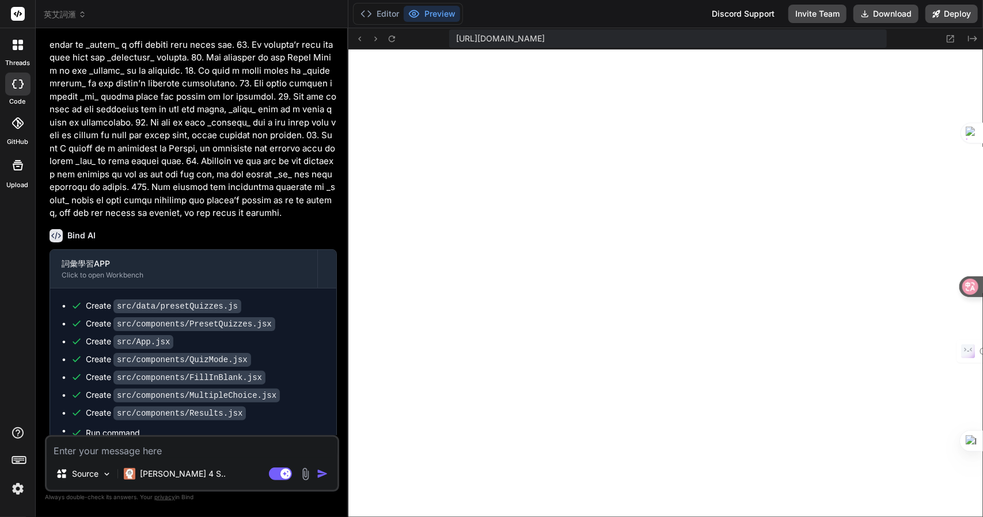
click at [215, 448] on textarea at bounding box center [192, 447] width 291 height 21
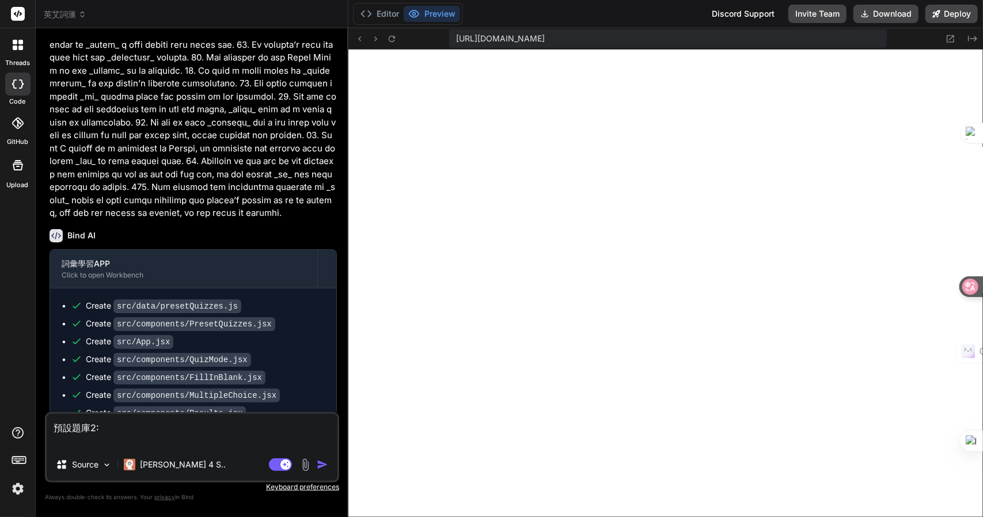
paste textarea "992. Lorem ipsu dol sita consec ad eli seddoei _tempor_ in. 839. Utl etd magnaa…"
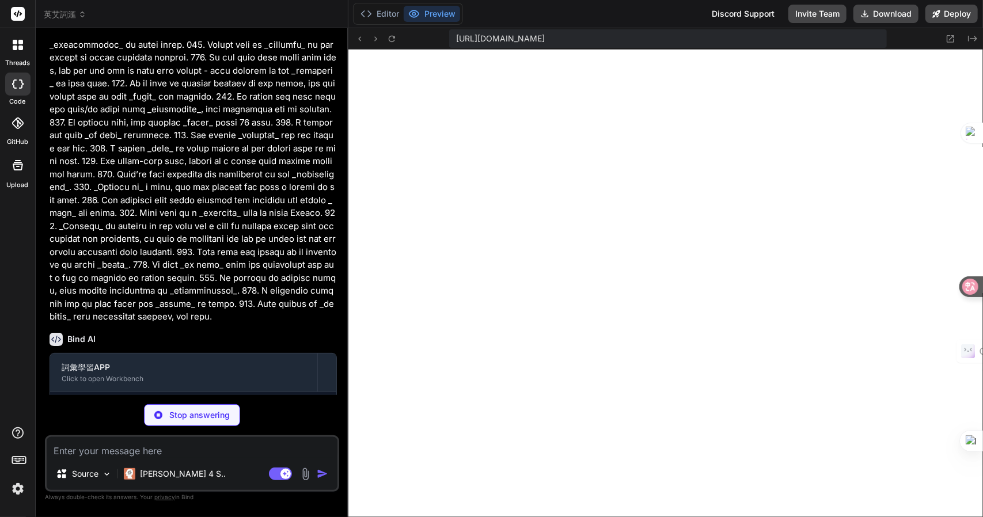
scroll to position [742, 0]
click at [204, 453] on textarea at bounding box center [192, 447] width 291 height 21
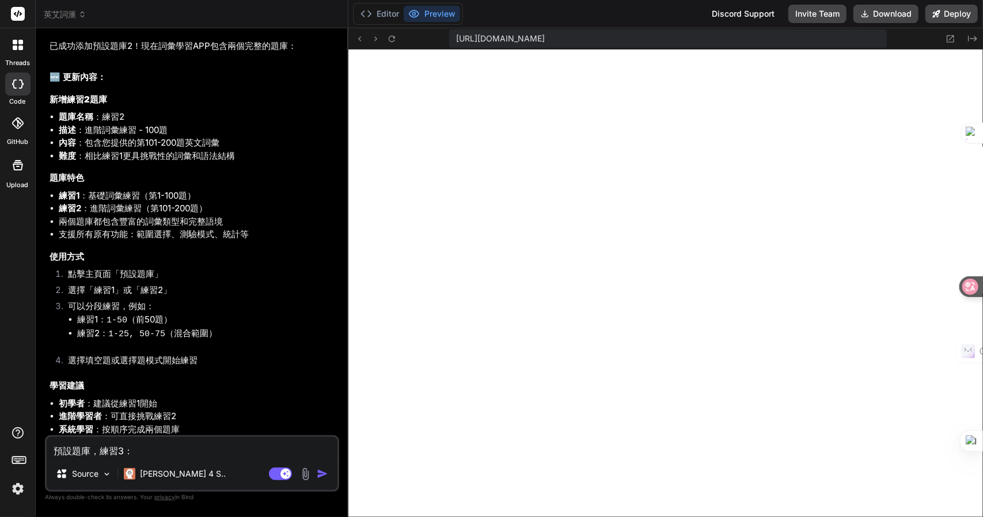
scroll to position [7040, 0]
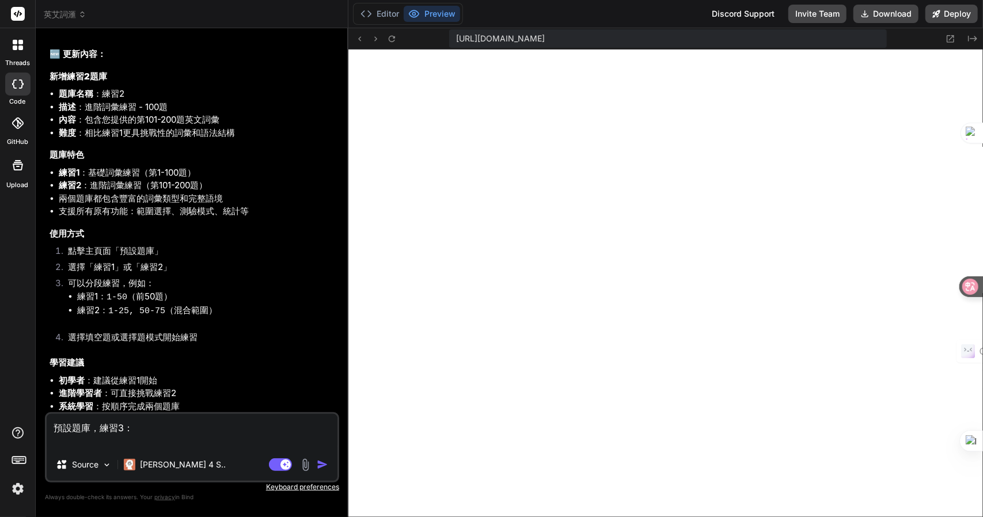
paste textarea "8. Lo’i _do si_ ame co adipis elits do ei tem incidi. 5. Utla e dolo magnaal, e…"
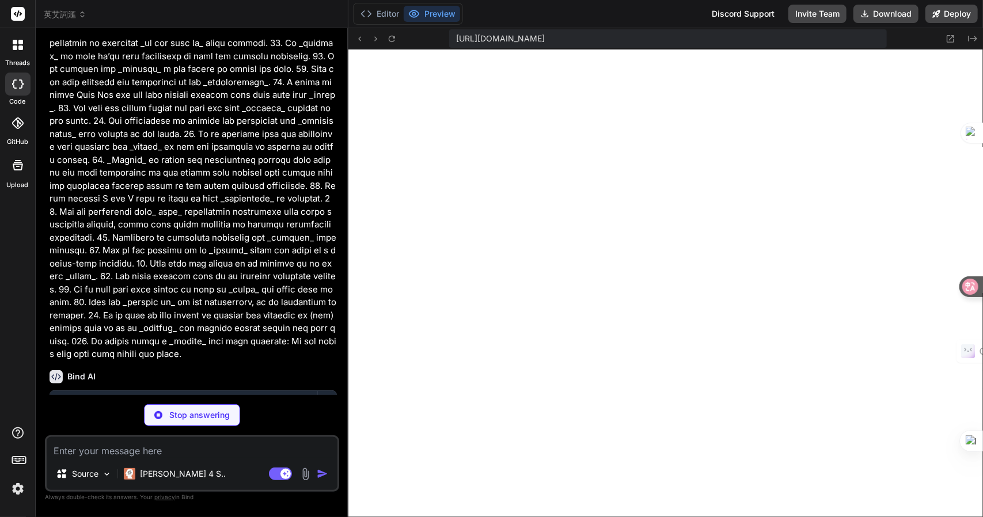
scroll to position [8677, 0]
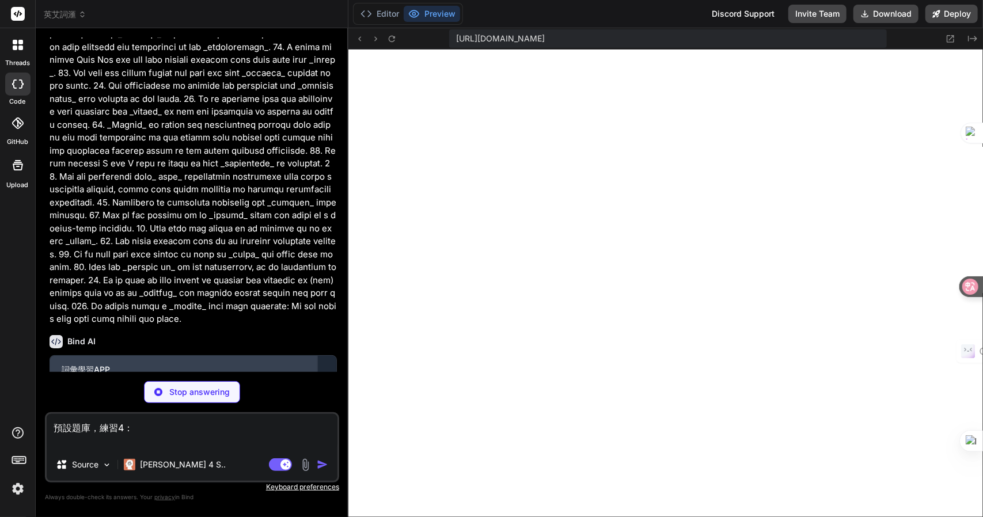
paste textarea "5. Lor ipsumd _sitame_, consecte adipiscing el sedd. 5. Ei te_ in utlabo et _do…"
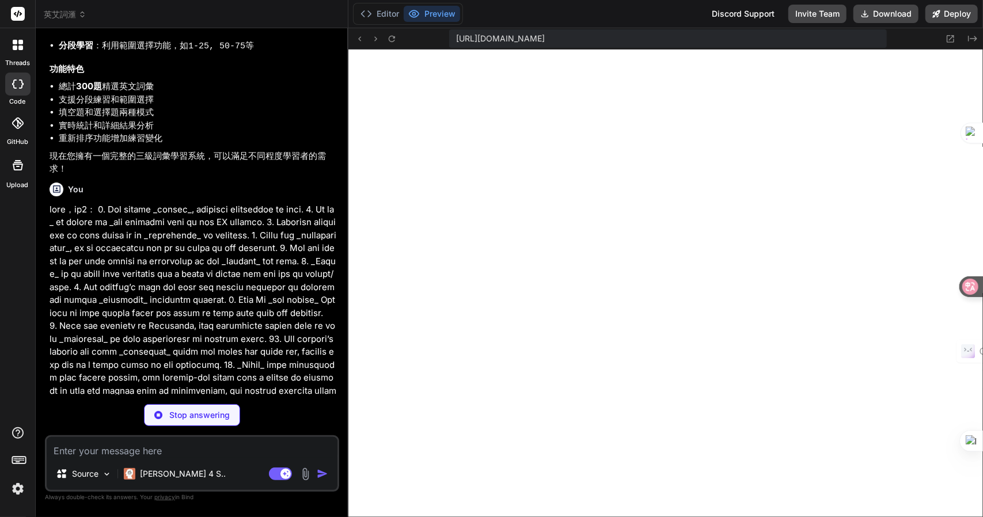
scroll to position [9630, 0]
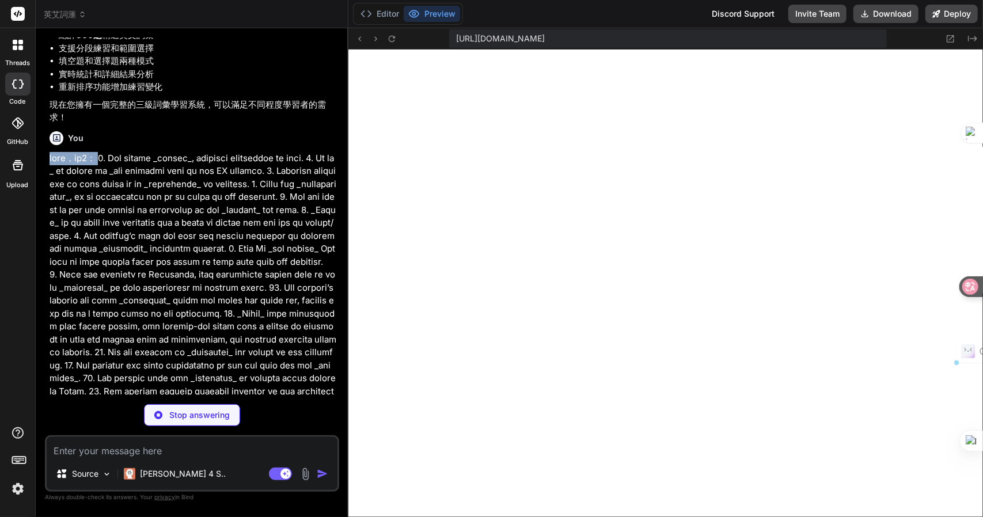
drag, startPoint x: 47, startPoint y: 125, endPoint x: 126, endPoint y: 120, distance: 78.5
click at [126, 120] on div "You 我想你幫忙制作一個詞滙APP，可以滙入WORD檔，或輸入英文字或中文字，而滙入或輸入後，有underline的字是要隱藏的，可以給用用戶選擇是以填空題…" at bounding box center [193, 216] width 292 height 358
copy p "預設題庫，練習4："
click at [102, 450] on textarea at bounding box center [192, 447] width 291 height 21
paste textarea "預設題庫，練習4："
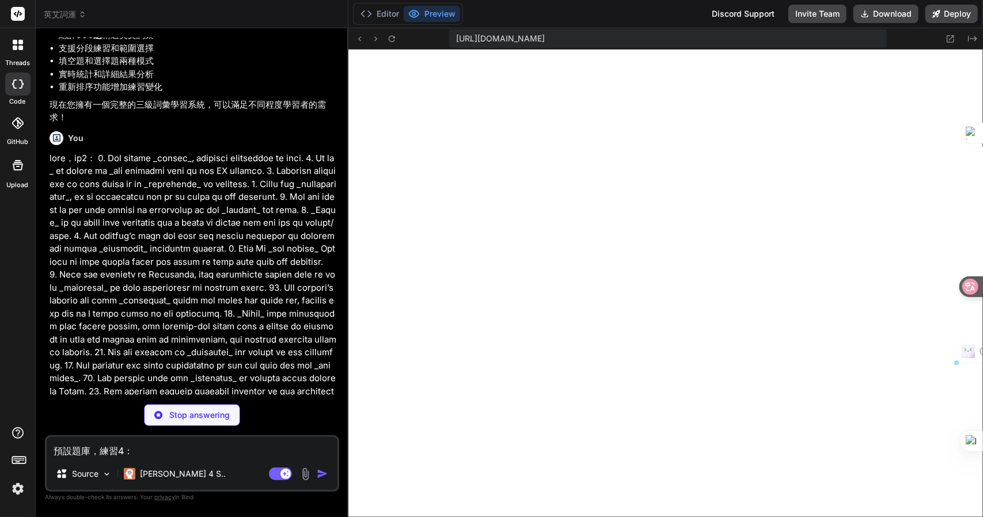
click at [123, 456] on textarea "預設題庫，練習4：" at bounding box center [192, 447] width 291 height 21
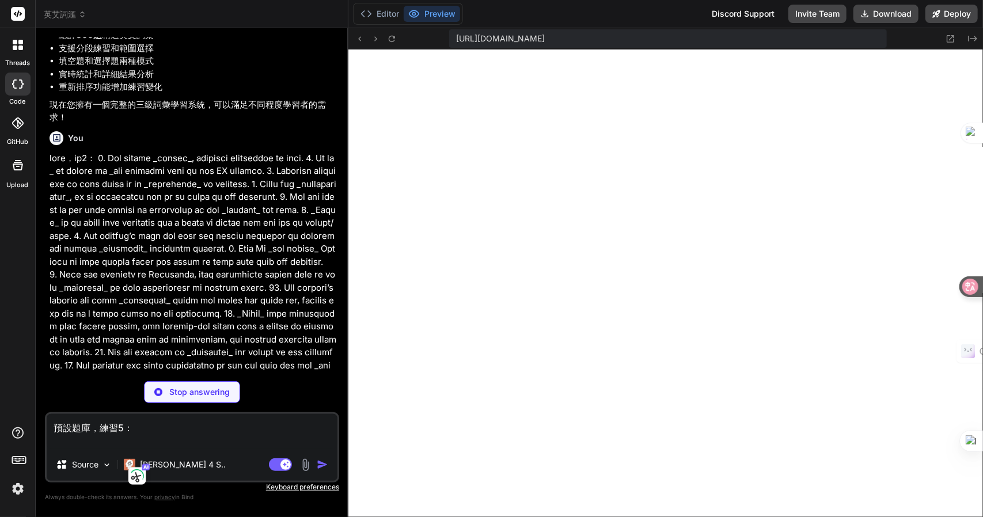
paste textarea "7.Lo ip dolor sitamet cons _adipiscing_ elitse do eiusmodt incid utla et d magn…"
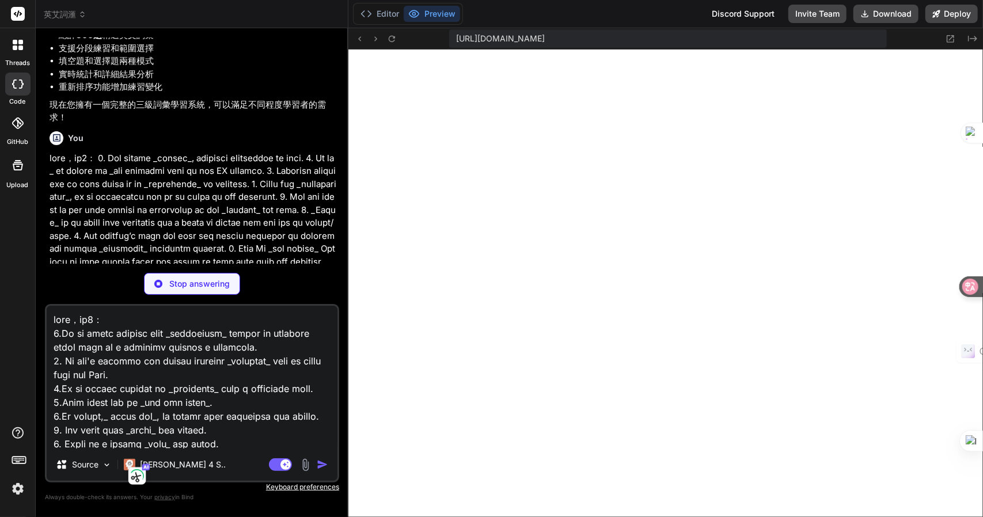
scroll to position [2323, 0]
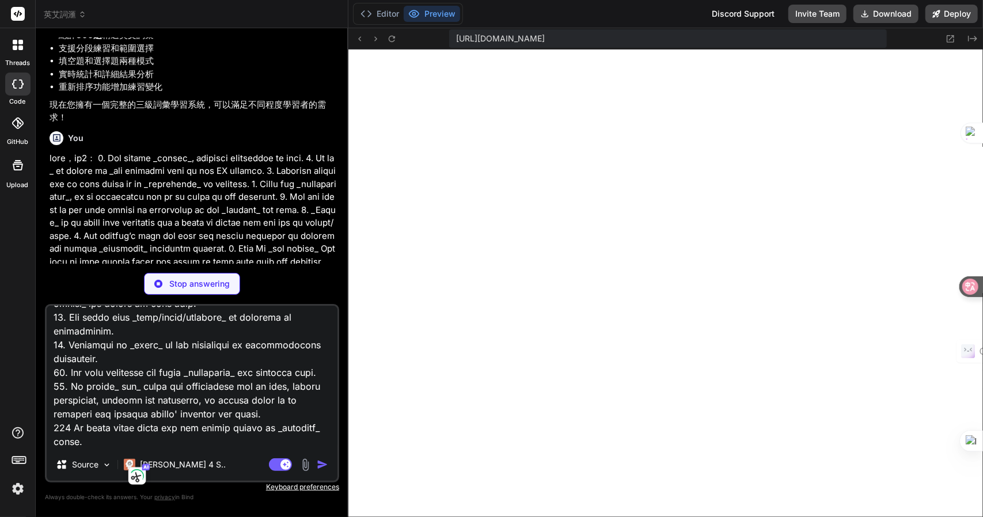
drag, startPoint x: 67, startPoint y: 426, endPoint x: 97, endPoint y: 414, distance: 32.6
click at [67, 426] on textarea at bounding box center [192, 377] width 291 height 143
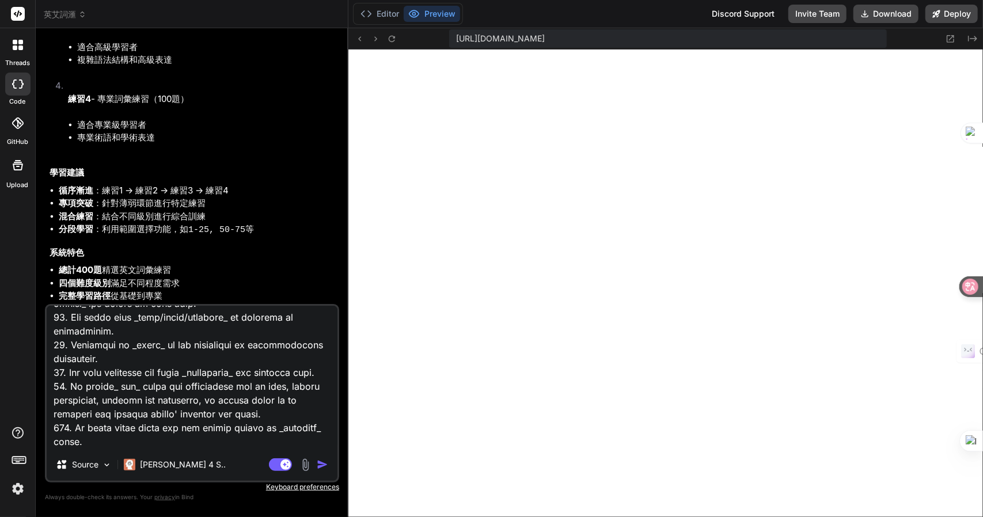
scroll to position [11893, 0]
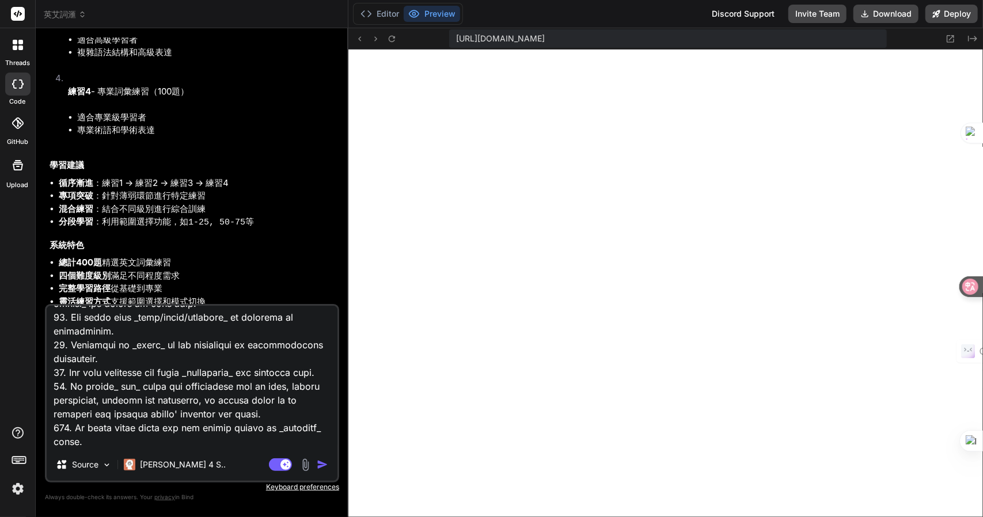
click at [216, 421] on textarea at bounding box center [192, 377] width 291 height 143
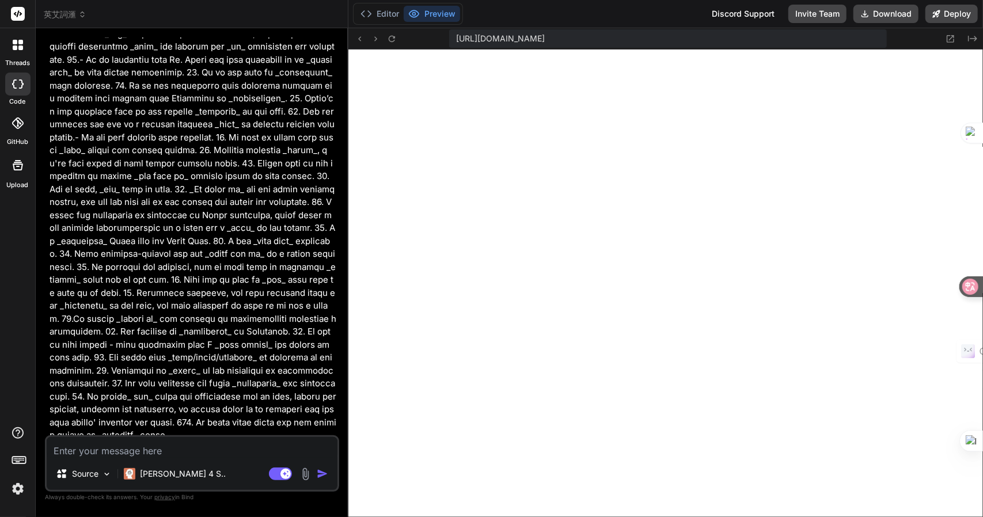
scroll to position [13333, 0]
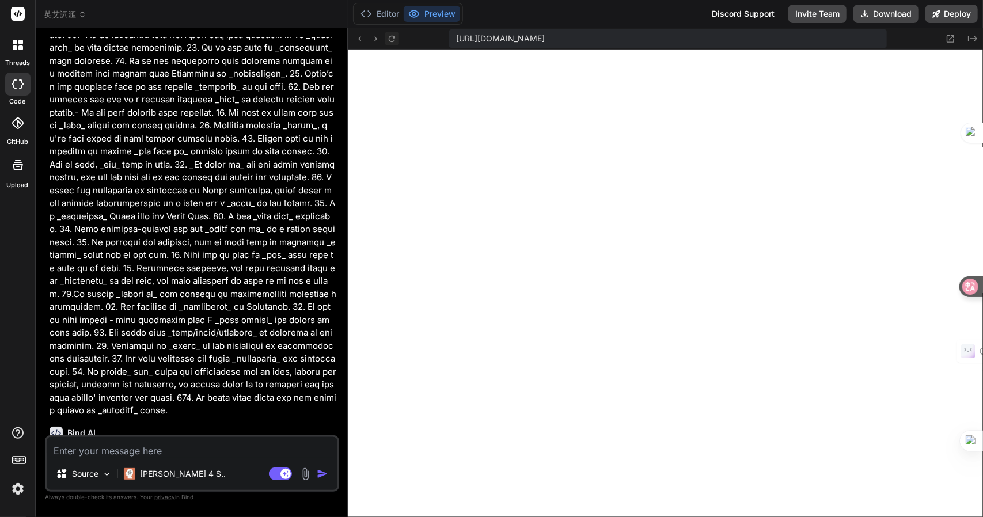
click at [392, 42] on icon at bounding box center [392, 39] width 10 height 10
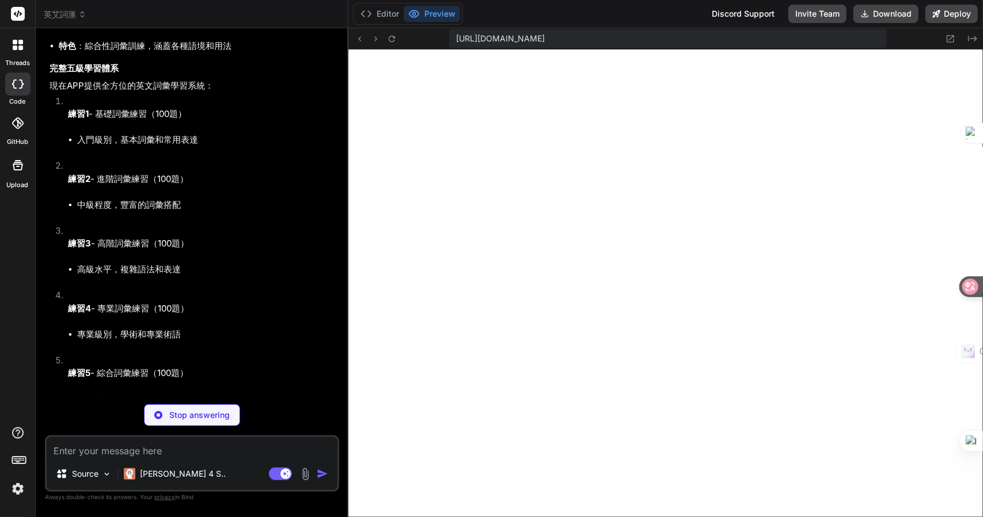
scroll to position [13971, 0]
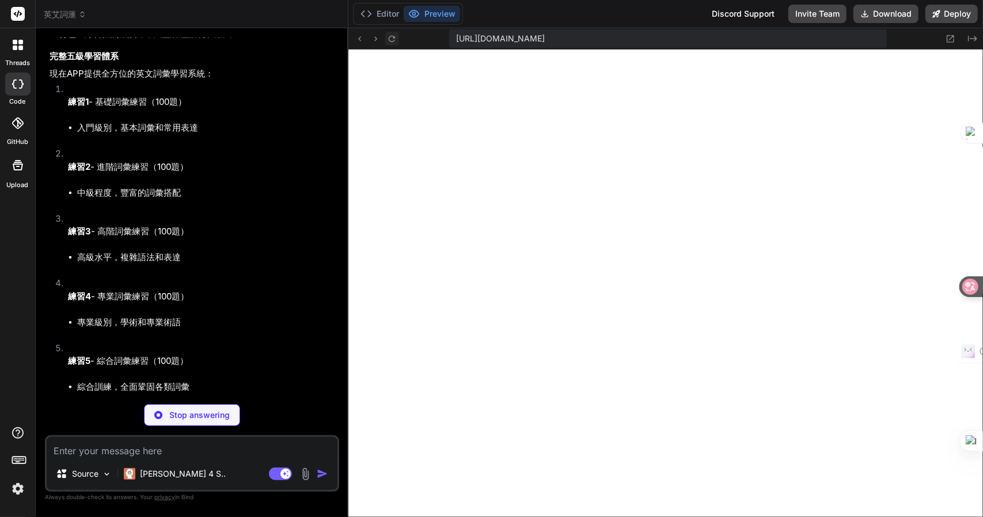
click at [395, 38] on icon at bounding box center [392, 38] width 6 height 6
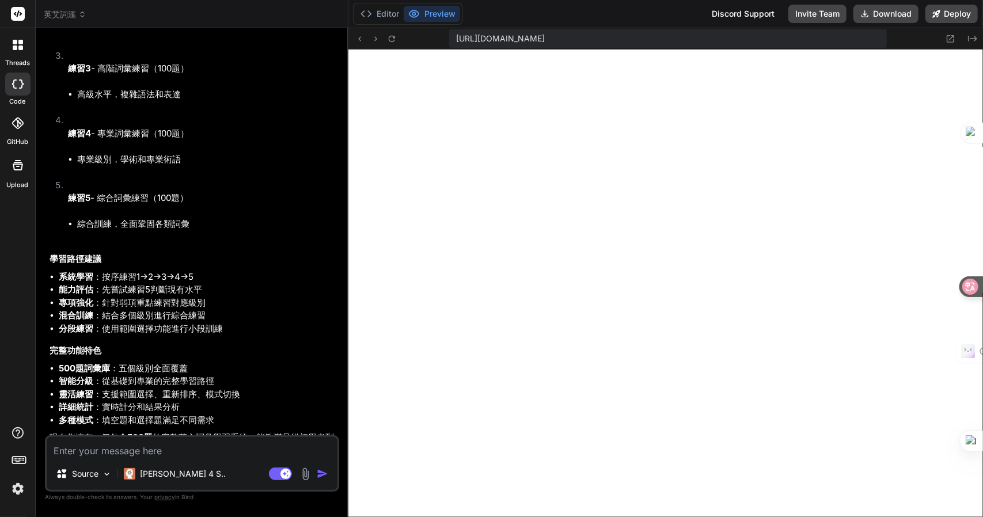
scroll to position [14094, 0]
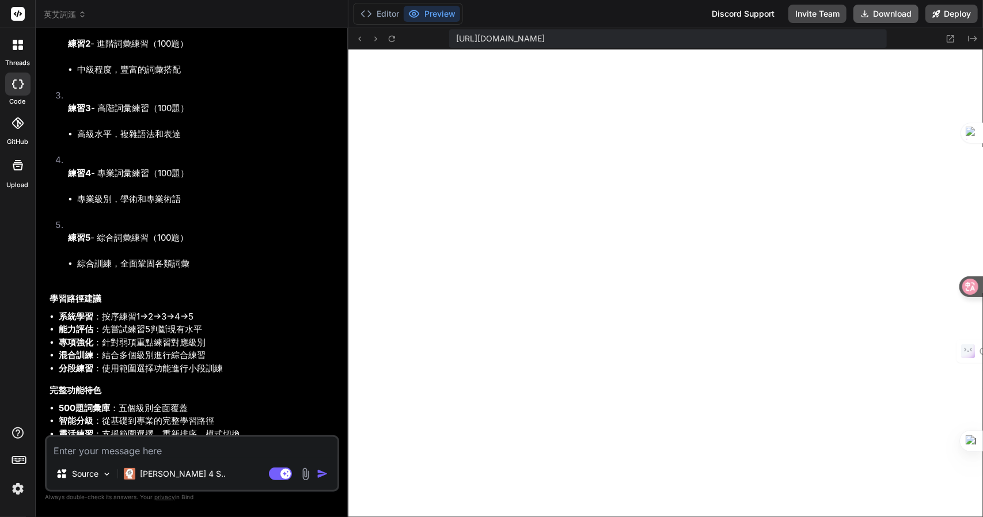
click at [889, 8] on button "Download" at bounding box center [886, 14] width 65 height 18
click at [949, 14] on button "Deploy" at bounding box center [952, 14] width 52 height 18
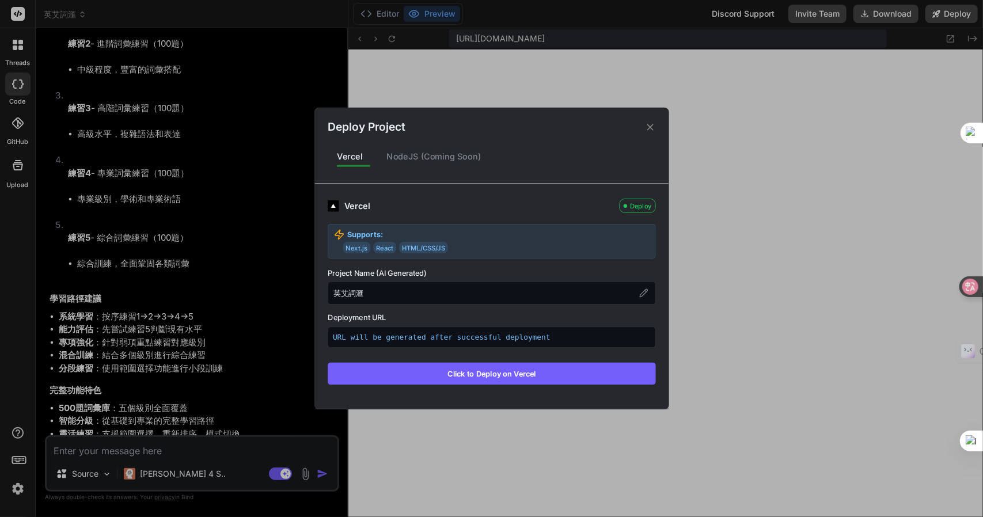
click at [366, 338] on p "URL will be generated after successful deployment" at bounding box center [492, 337] width 318 height 11
click at [434, 373] on button "Click to Deploy on Vercel" at bounding box center [492, 374] width 328 height 22
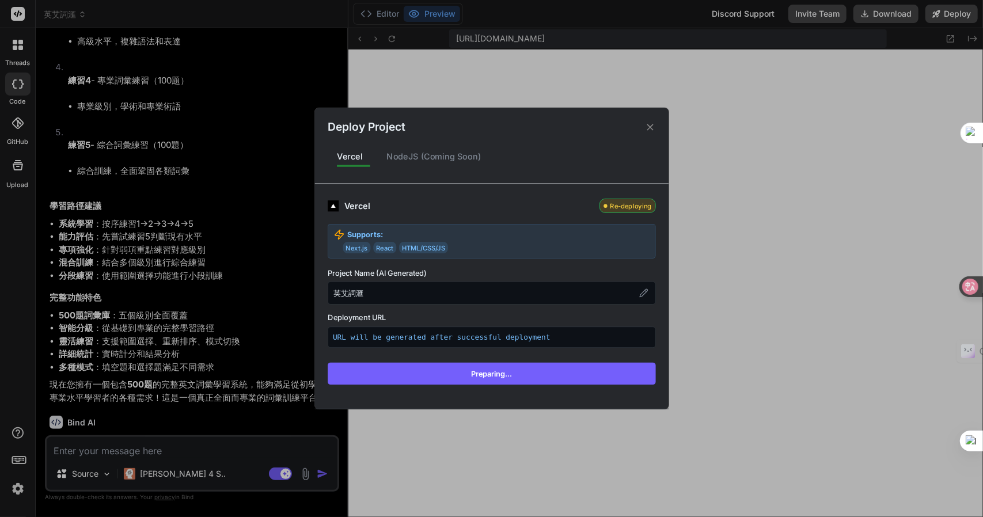
scroll to position [14194, 0]
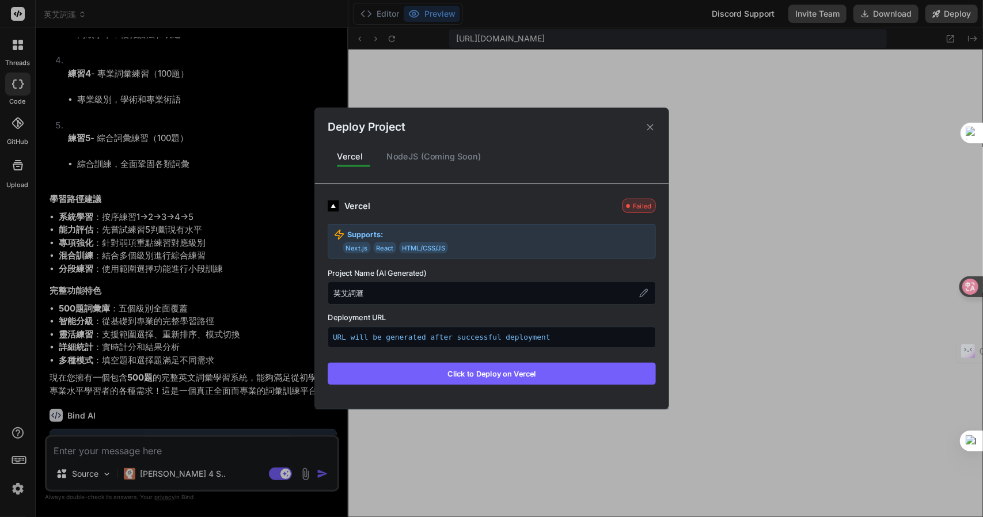
click at [650, 128] on icon at bounding box center [650, 127] width 6 height 6
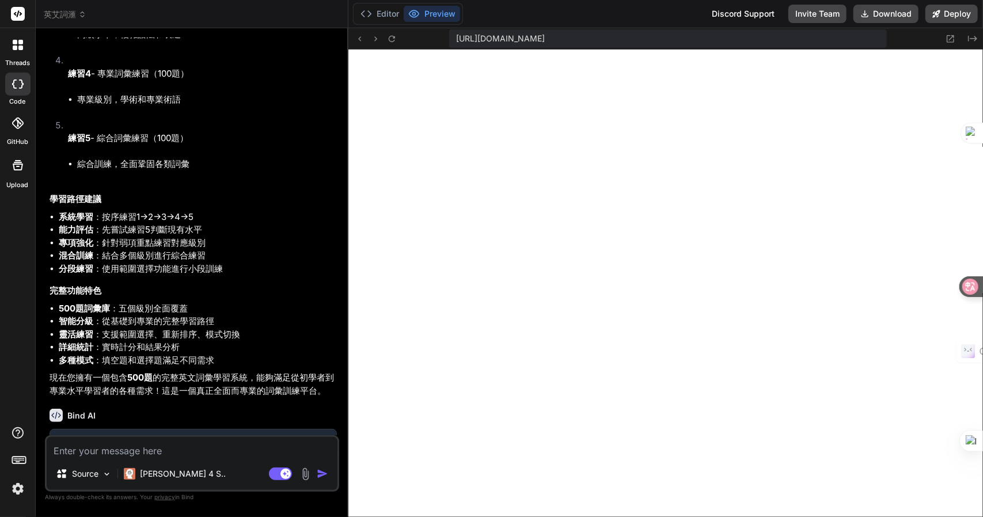
click at [545, 34] on span "[URL][DOMAIN_NAME]" at bounding box center [500, 39] width 89 height 12
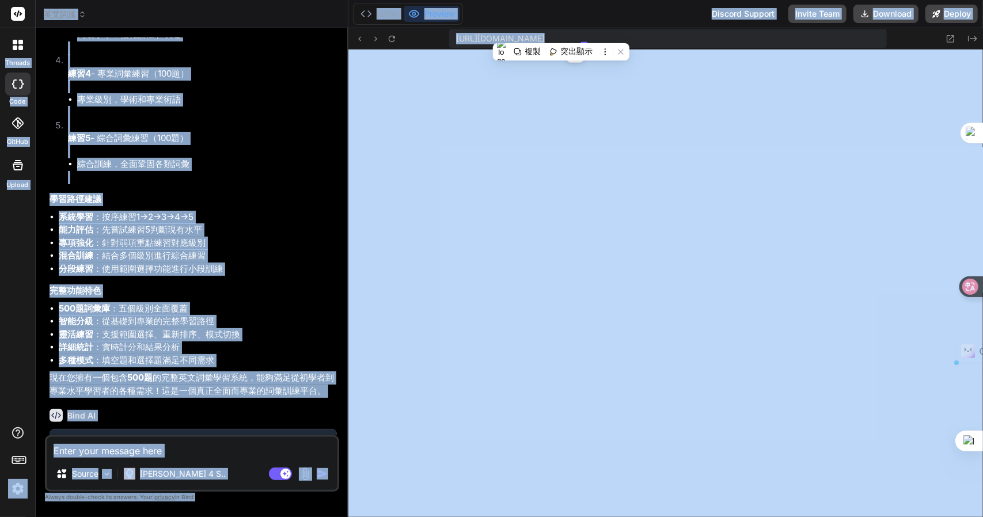
click at [502, 40] on span "[URL][DOMAIN_NAME]" at bounding box center [500, 39] width 89 height 12
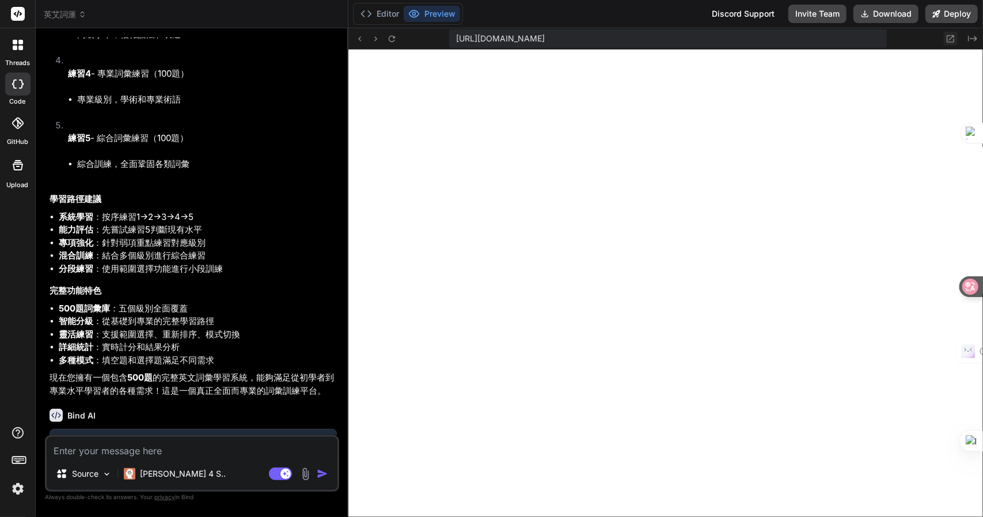
click at [948, 40] on icon at bounding box center [951, 38] width 7 height 7
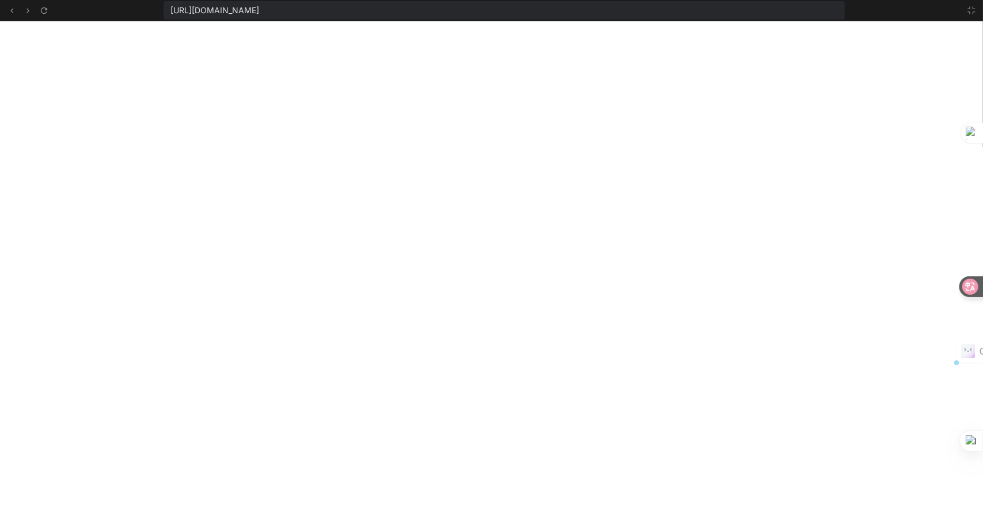
drag, startPoint x: 657, startPoint y: 4, endPoint x: 167, endPoint y: 5, distance: 490.3
click at [167, 5] on div "[URL][DOMAIN_NAME]" at bounding box center [505, 10] width 682 height 18
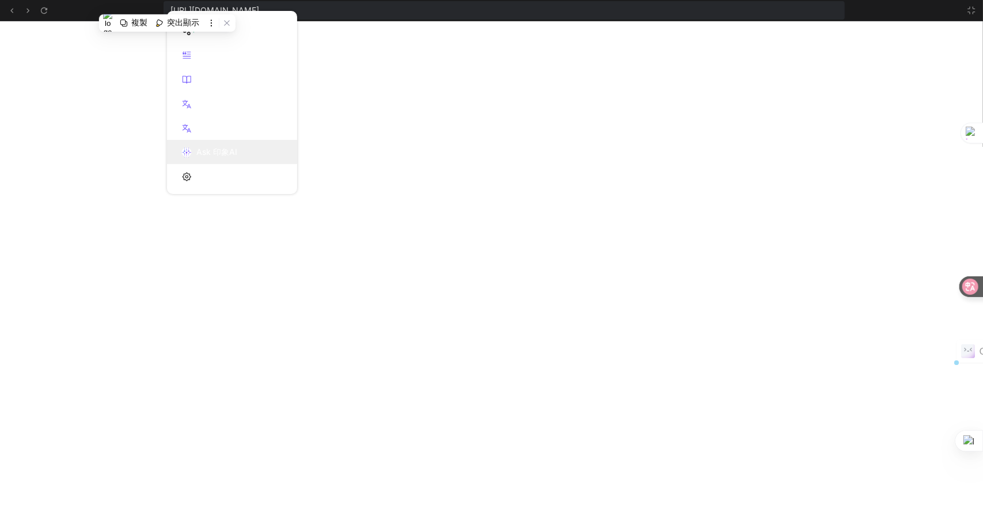
copy span "[URL][DOMAIN_NAME]"
click at [967, 9] on icon at bounding box center [971, 10] width 9 height 9
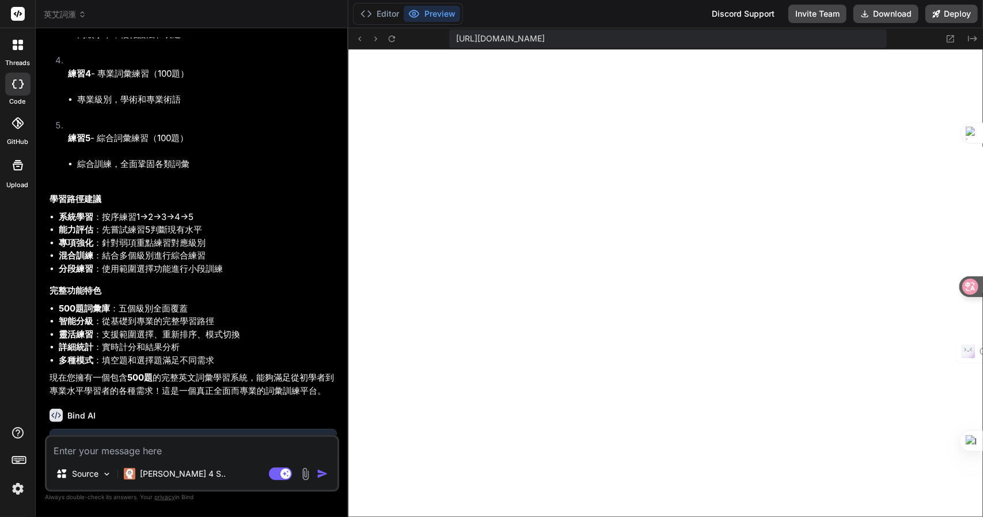
click at [138, 439] on textarea at bounding box center [192, 447] width 291 height 21
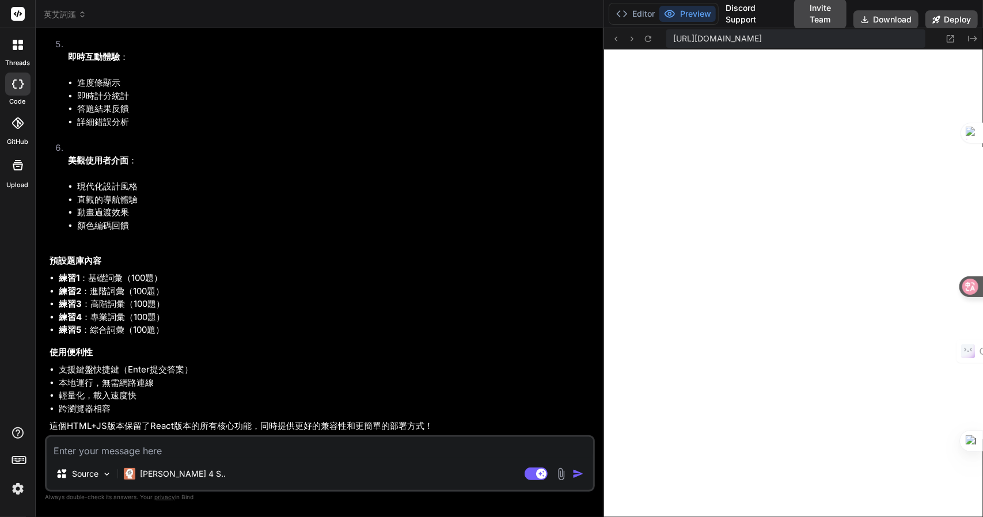
scroll to position [11798, 0]
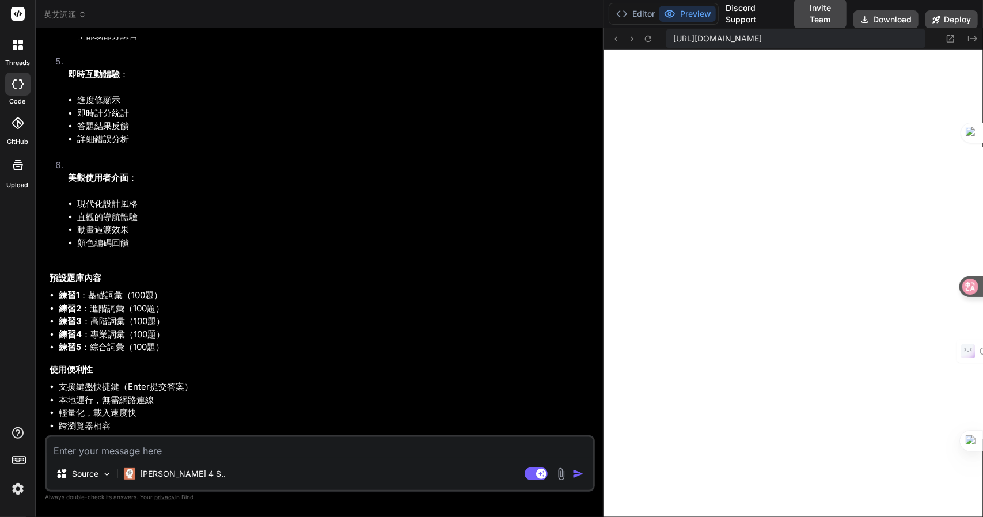
drag, startPoint x: 348, startPoint y: 252, endPoint x: 683, endPoint y: 272, distance: 335.3
click at [885, 20] on button "Download" at bounding box center [886, 19] width 65 height 18
